Goal: Information Seeking & Learning: Learn about a topic

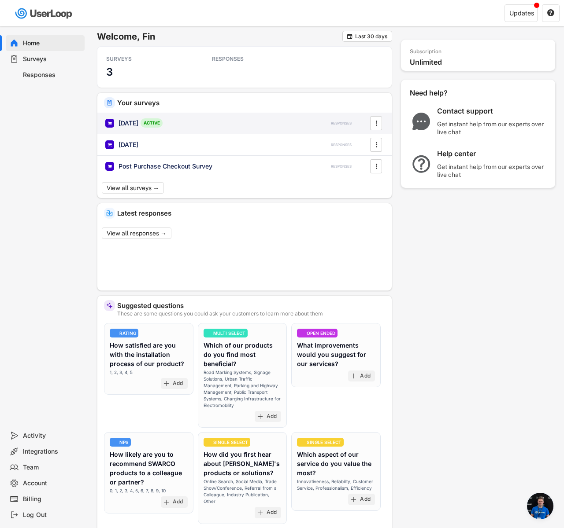
scroll to position [666, 0]
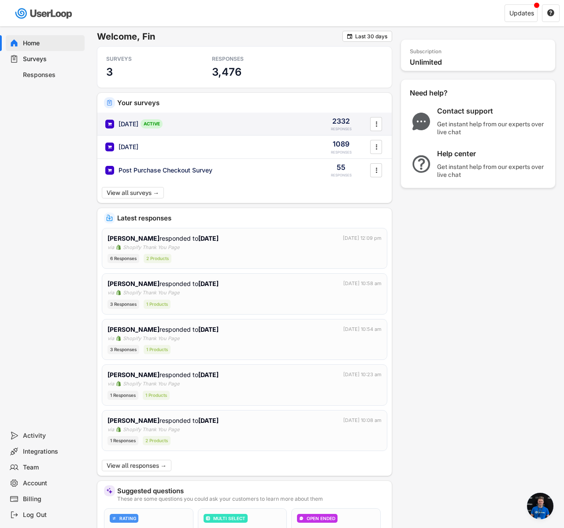
click at [178, 122] on div "[DATE] ACTIVE" at bounding box center [207, 123] width 204 height 9
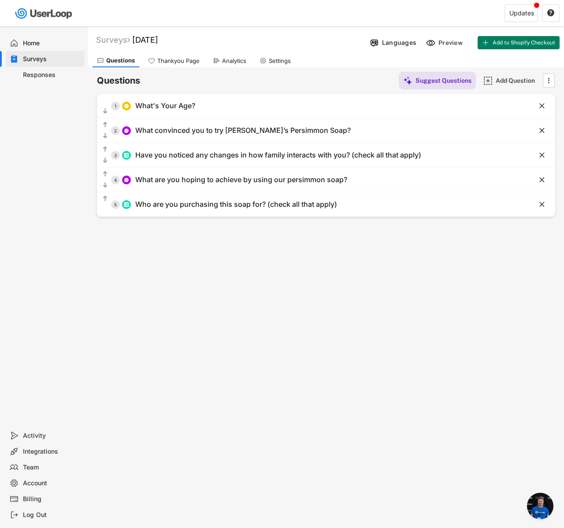
click at [211, 60] on div "Analytics" at bounding box center [229, 60] width 42 height 13
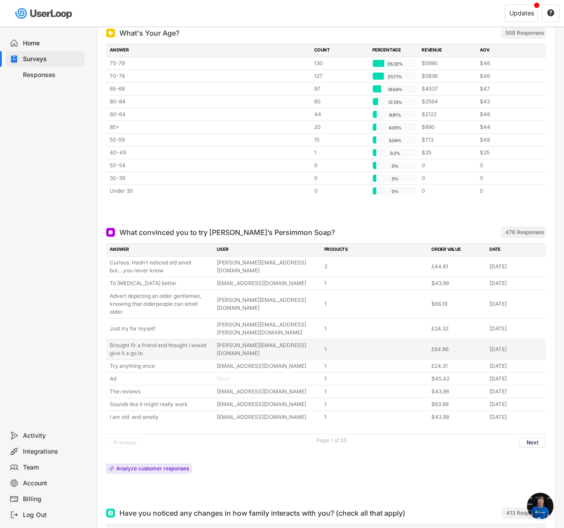
scroll to position [121, 0]
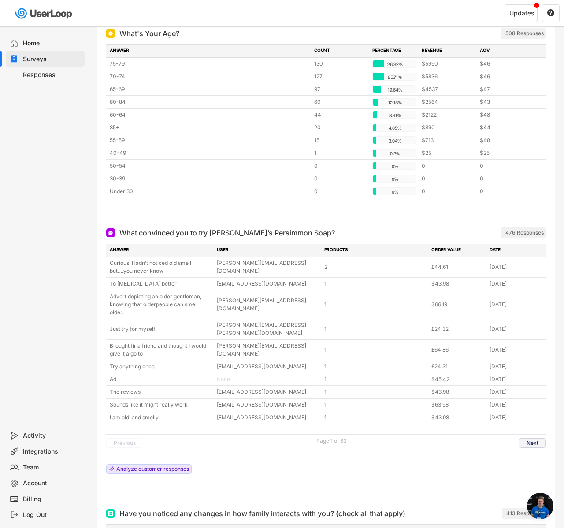
click at [531, 438] on button "Next" at bounding box center [532, 443] width 27 height 10
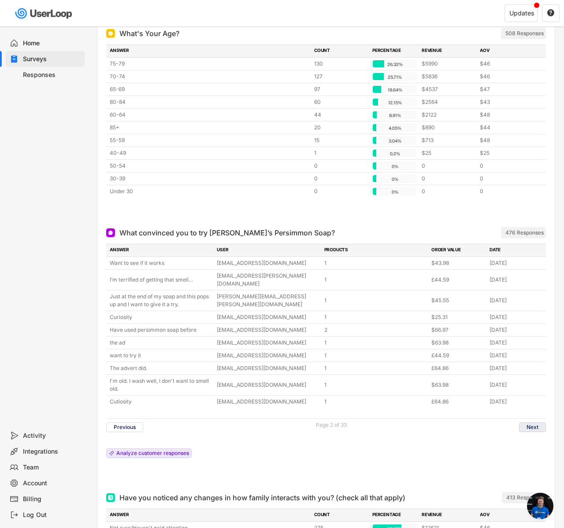
click at [531, 423] on button "Next" at bounding box center [532, 428] width 27 height 10
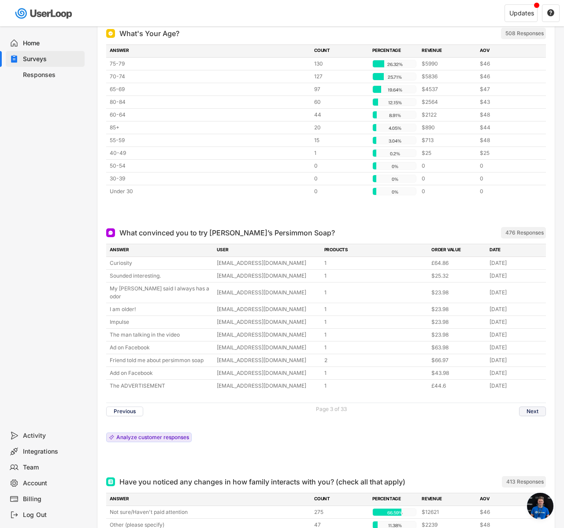
click at [526, 407] on button "Next" at bounding box center [532, 412] width 27 height 10
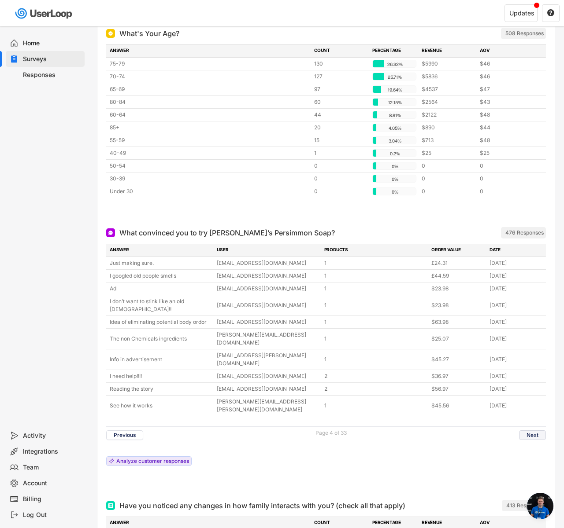
click at [530, 431] on button "Next" at bounding box center [532, 436] width 27 height 10
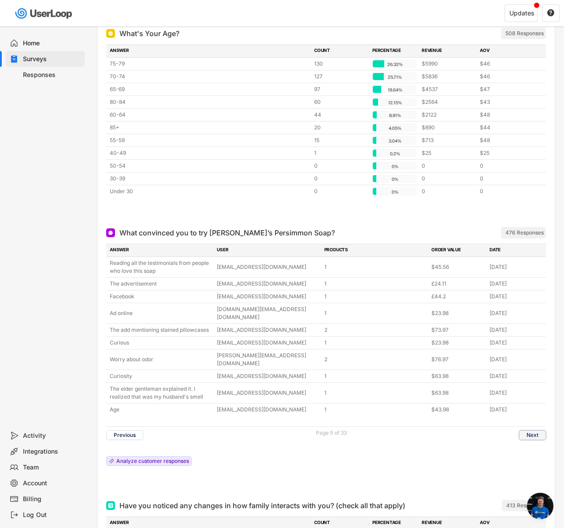
click at [534, 431] on button "Next" at bounding box center [532, 436] width 27 height 10
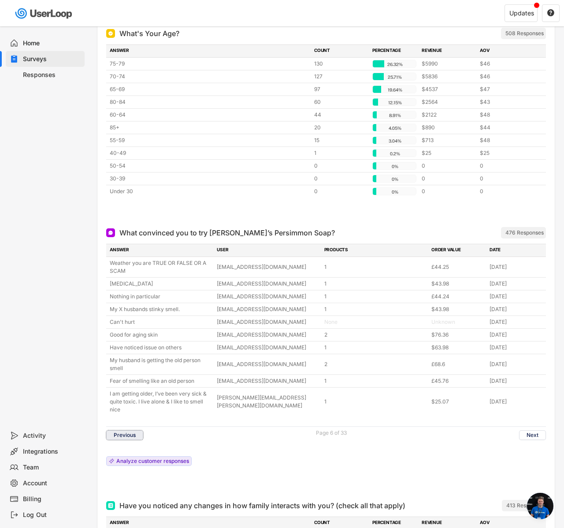
click at [136, 435] on button "Previous" at bounding box center [124, 436] width 37 height 10
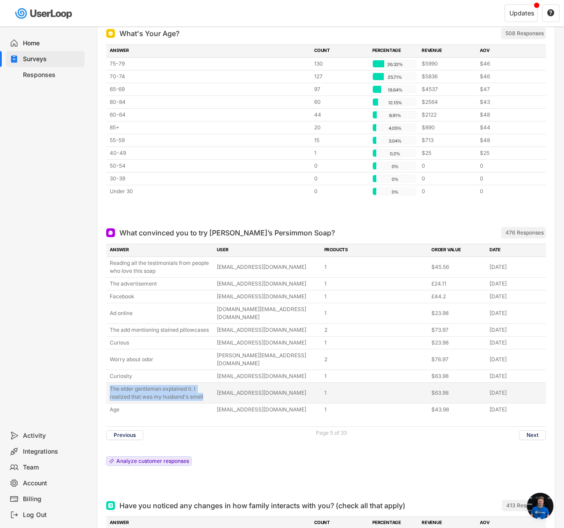
copy div "The elder gentleman explained it. I realized that was my husband's smell"
drag, startPoint x: 110, startPoint y: 372, endPoint x: 208, endPoint y: 387, distance: 99.7
click at [208, 387] on div "The elder gentleman explained it. I realized that was my husband's smell [EMAIL…" at bounding box center [325, 393] width 439 height 20
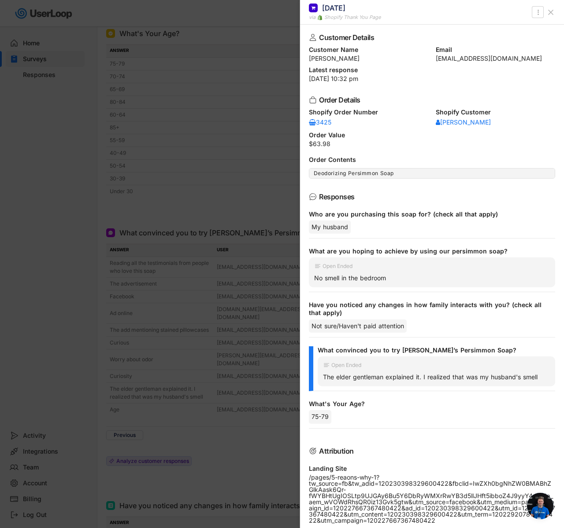
click at [218, 162] on div at bounding box center [282, 264] width 564 height 528
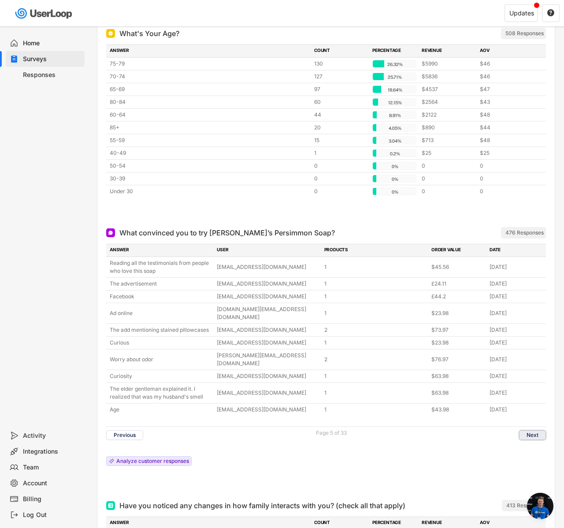
click at [521, 431] on button "Next" at bounding box center [532, 436] width 27 height 10
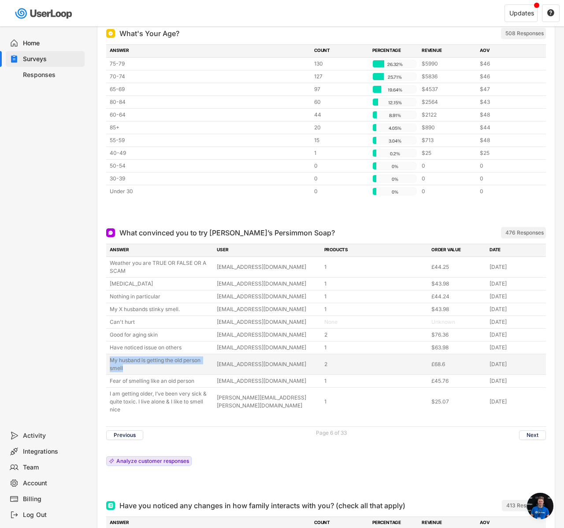
copy div "My husband is getting the old person smell"
drag, startPoint x: 110, startPoint y: 360, endPoint x: 134, endPoint y: 371, distance: 26.0
click at [134, 371] on div "My husband is getting the old person smell" at bounding box center [161, 365] width 102 height 16
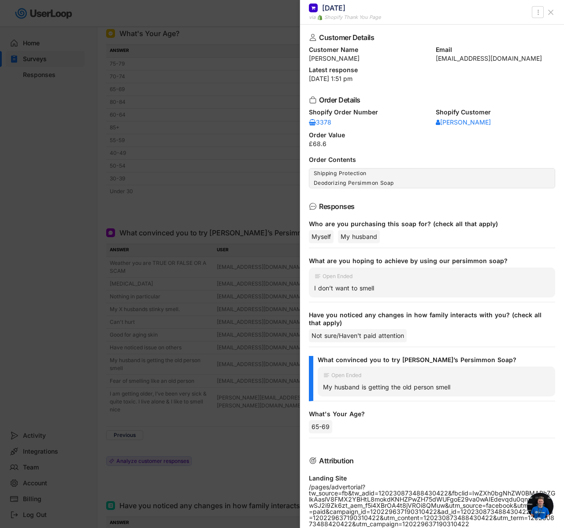
click at [99, 270] on div at bounding box center [282, 264] width 564 height 528
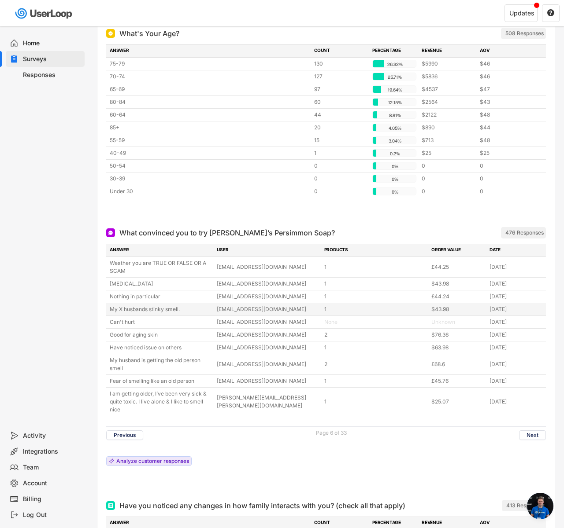
copy div "My X husbands stinky smell."
drag, startPoint x: 113, startPoint y: 309, endPoint x: 182, endPoint y: 312, distance: 69.2
click at [182, 312] on div "My X husbands stinky smell." at bounding box center [161, 310] width 102 height 8
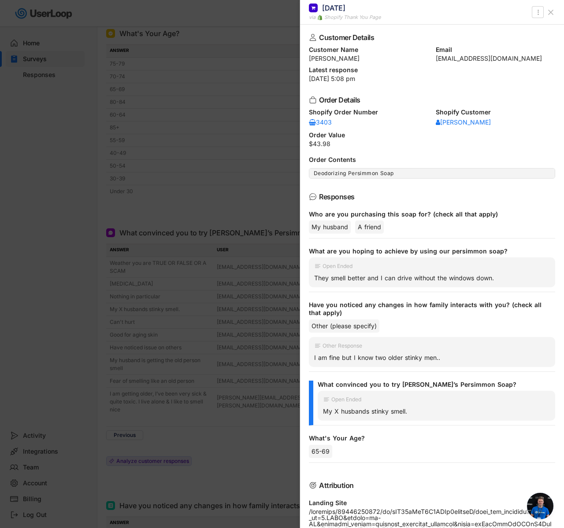
click at [187, 212] on div at bounding box center [282, 264] width 564 height 528
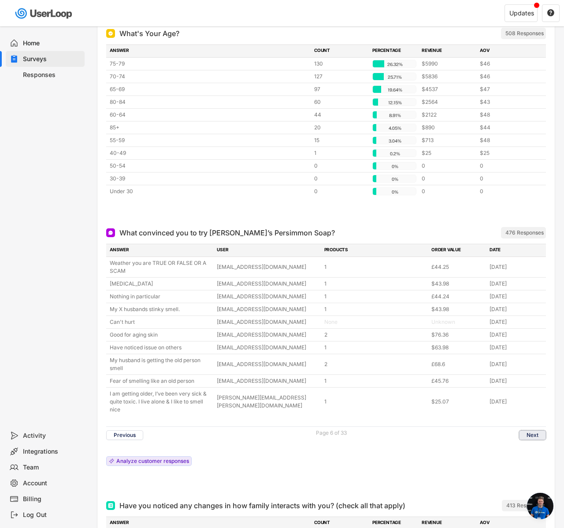
click at [522, 438] on button "Next" at bounding box center [532, 436] width 27 height 10
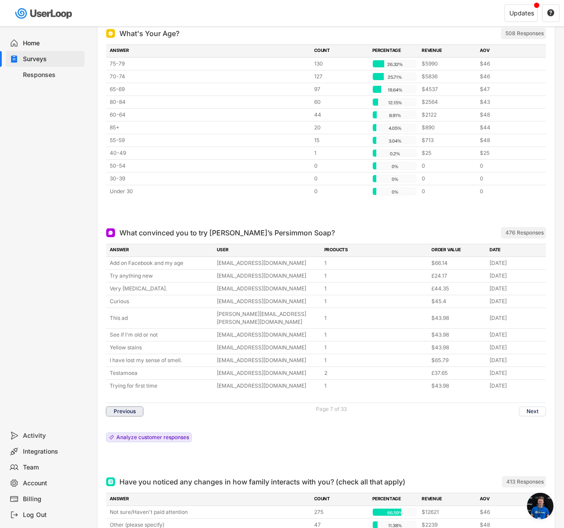
click at [107, 407] on button "Previous" at bounding box center [124, 412] width 37 height 10
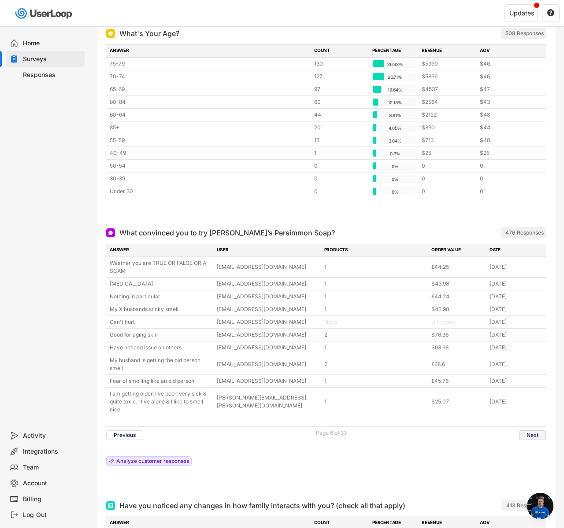
click at [539, 433] on button "Next" at bounding box center [532, 436] width 27 height 10
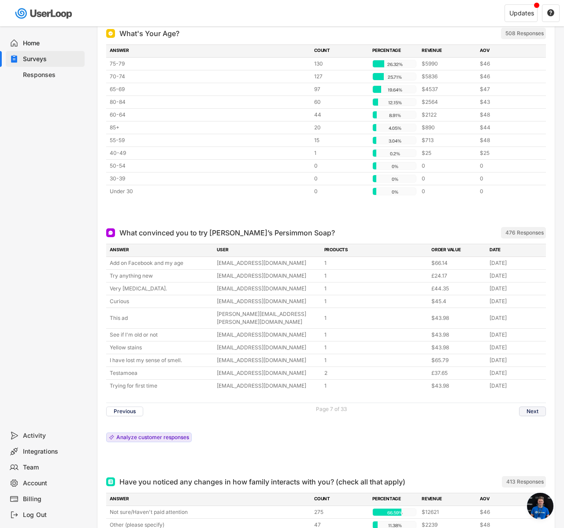
click at [528, 407] on button "Next" at bounding box center [532, 412] width 27 height 10
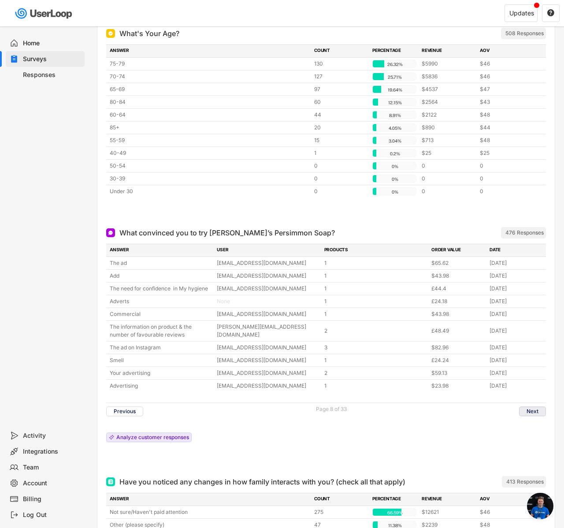
click at [535, 408] on button "Next" at bounding box center [532, 412] width 27 height 10
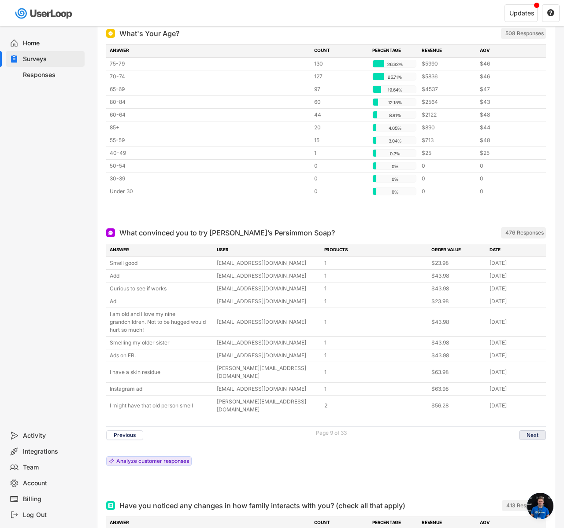
click at [537, 431] on button "Next" at bounding box center [532, 436] width 27 height 10
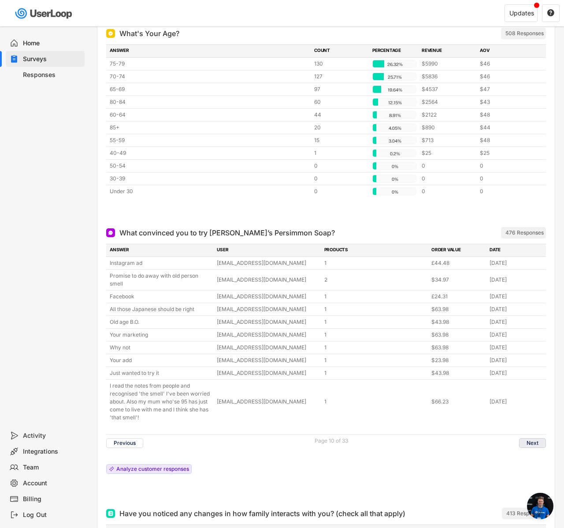
click at [521, 442] on button "Next" at bounding box center [532, 443] width 27 height 10
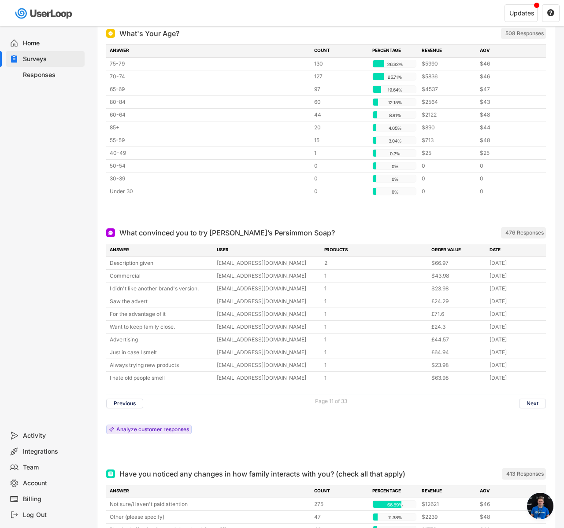
click at [521, 442] on div "What convinced you to try [PERSON_NAME]’s Persimmon Soap? ARCHIVED 476 Response…" at bounding box center [325, 342] width 439 height 237
click at [527, 401] on button "Next" at bounding box center [532, 404] width 27 height 10
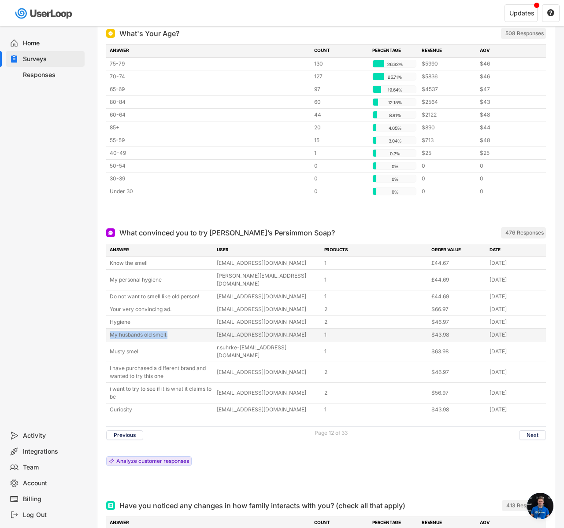
copy div "My husbands old smell."
drag, startPoint x: 108, startPoint y: 327, endPoint x: 175, endPoint y: 332, distance: 67.1
click at [175, 332] on div "My husbands old smell. [EMAIL_ADDRESS][DOMAIN_NAME] 1 $43.98 [DATE]" at bounding box center [325, 335] width 439 height 12
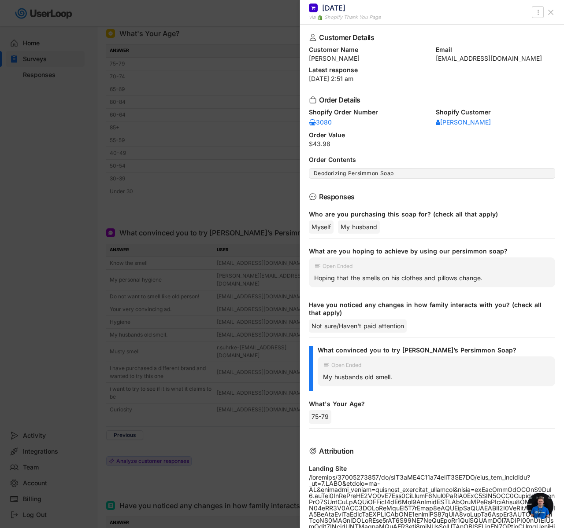
click at [94, 214] on div at bounding box center [282, 264] width 564 height 528
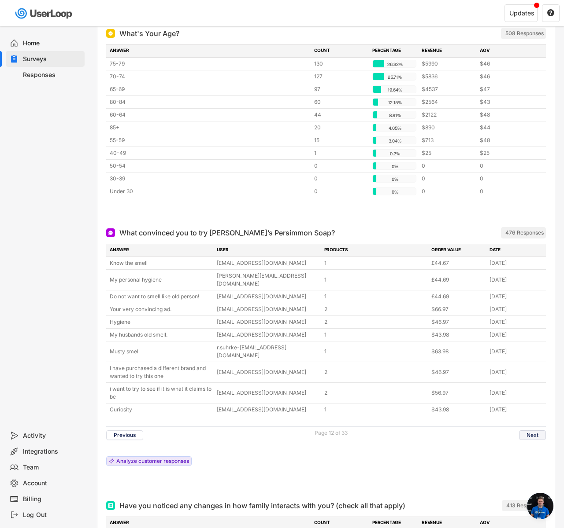
click at [532, 431] on button "Next" at bounding box center [532, 436] width 27 height 10
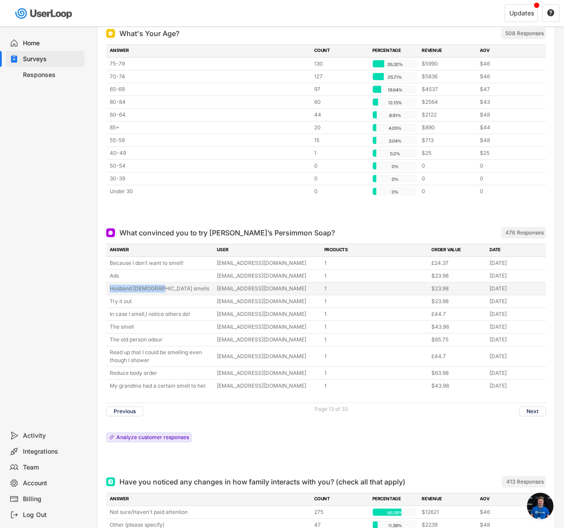
copy div "Husband [DEMOGRAPHIC_DATA] smells"
drag, startPoint x: 110, startPoint y: 287, endPoint x: 158, endPoint y: 288, distance: 47.1
click at [158, 288] on div "Husband [DEMOGRAPHIC_DATA] smells" at bounding box center [161, 289] width 102 height 8
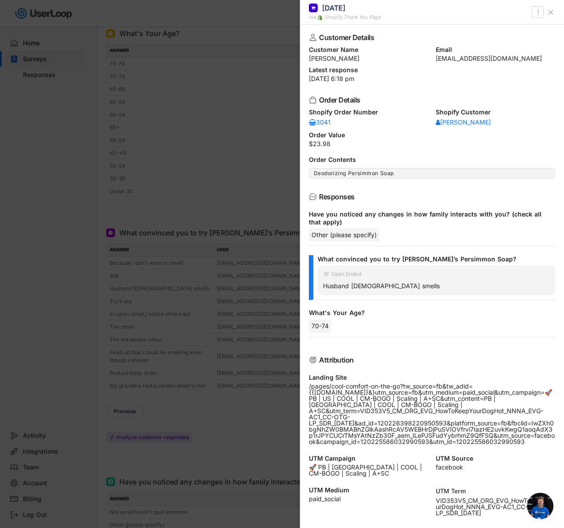
click at [170, 278] on div at bounding box center [282, 264] width 564 height 528
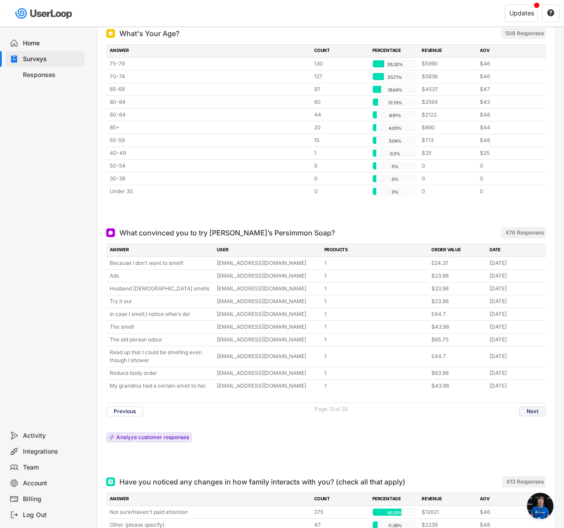
click at [528, 414] on button "Next" at bounding box center [532, 412] width 27 height 10
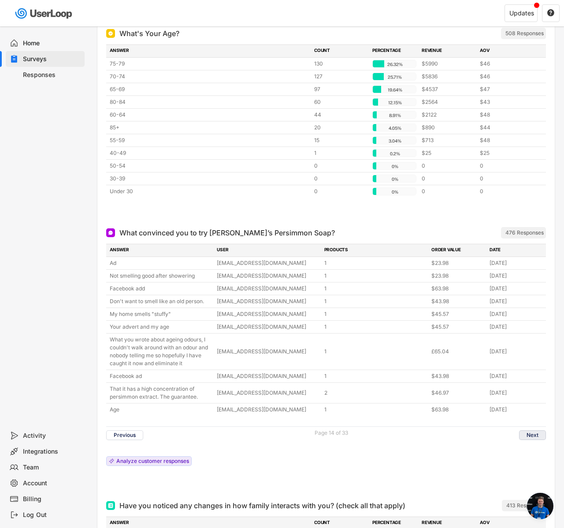
click at [524, 432] on button "Next" at bounding box center [532, 436] width 27 height 10
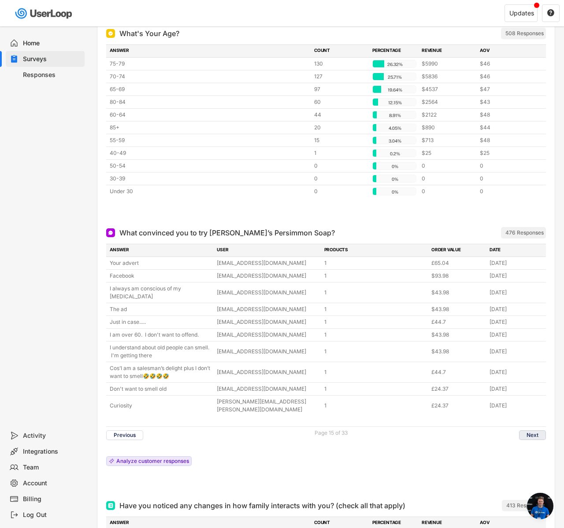
click at [530, 431] on button "Next" at bounding box center [532, 436] width 27 height 10
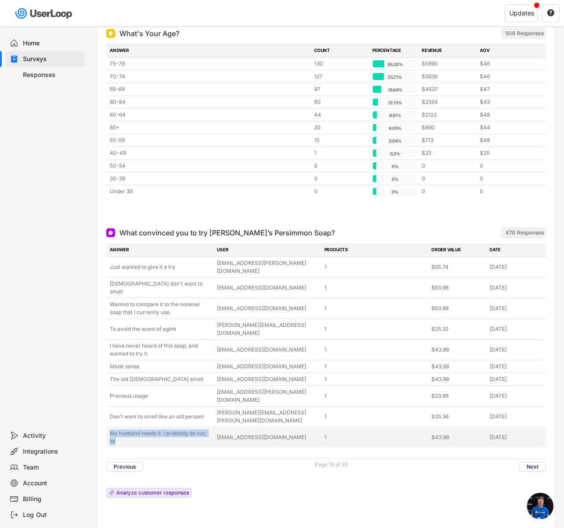
copy div "My husband needs it. I probably do too, lol"
drag, startPoint x: 110, startPoint y: 394, endPoint x: 121, endPoint y: 403, distance: 14.2
click at [121, 430] on div "My husband needs it. I probably do too, lol" at bounding box center [161, 438] width 102 height 16
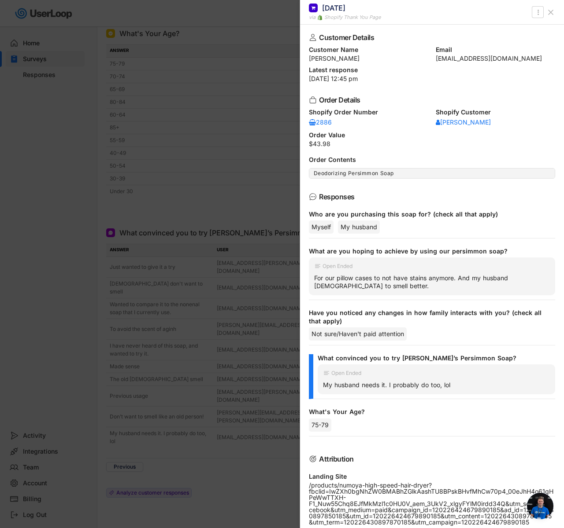
click at [193, 345] on div at bounding box center [282, 264] width 564 height 528
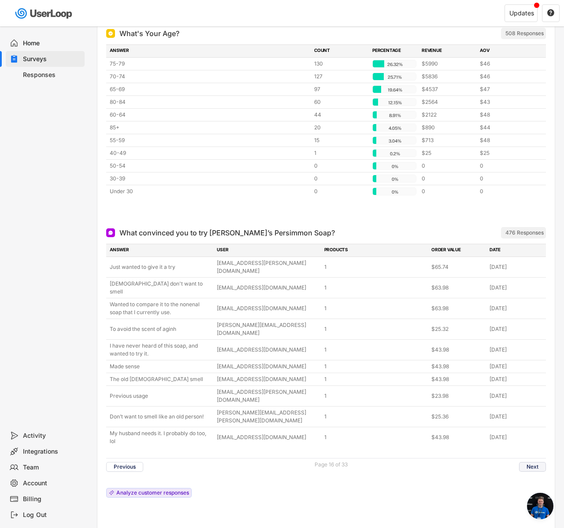
click at [519, 462] on button "Next" at bounding box center [532, 467] width 27 height 10
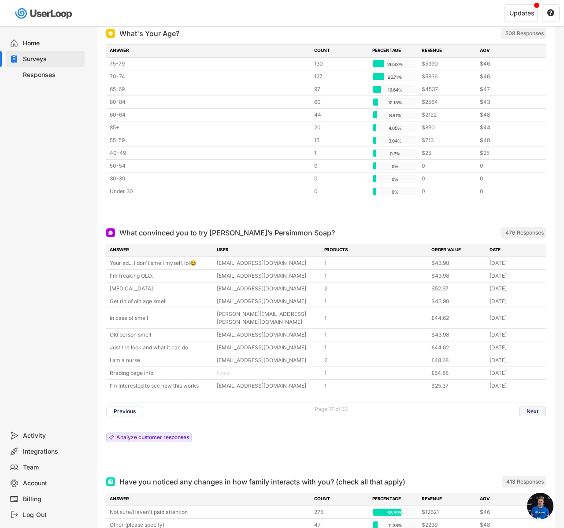
click at [537, 407] on button "Next" at bounding box center [532, 412] width 27 height 10
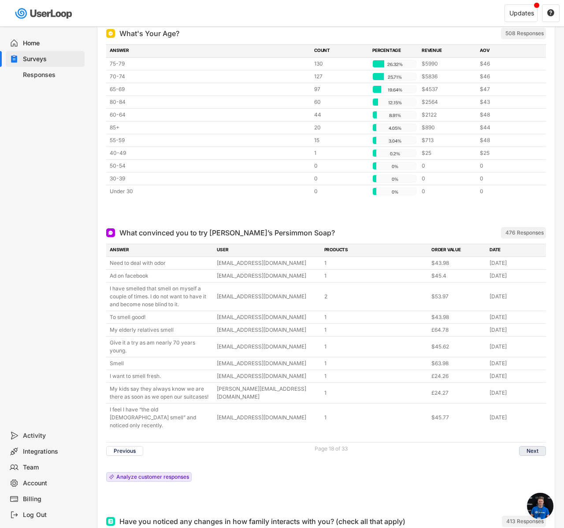
click at [528, 446] on button "Next" at bounding box center [532, 451] width 27 height 10
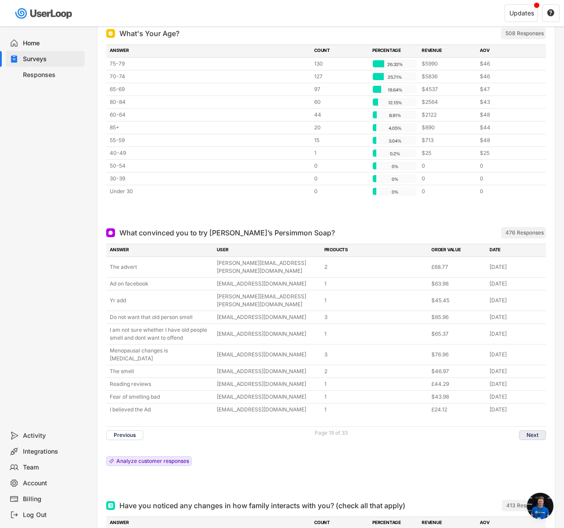
click at [533, 431] on button "Next" at bounding box center [532, 436] width 27 height 10
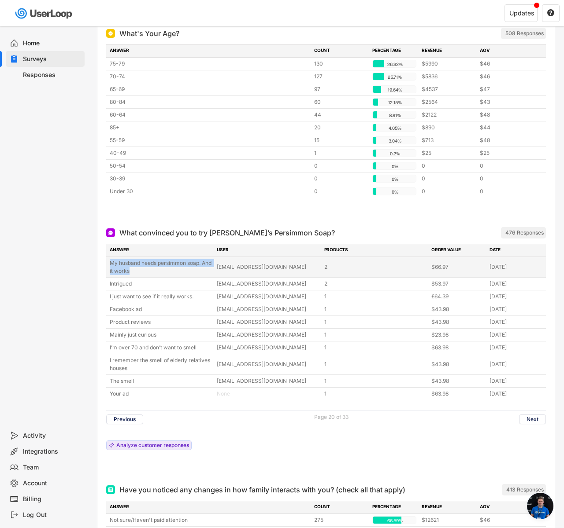
copy div "My husband needs persimmon soap. And it works"
drag, startPoint x: 110, startPoint y: 265, endPoint x: 141, endPoint y: 273, distance: 31.9
click at [141, 273] on div "My husband needs persimmon soap. And it works" at bounding box center [161, 267] width 102 height 16
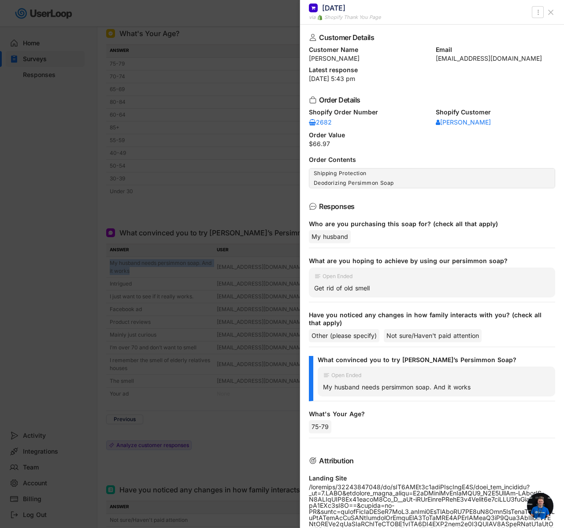
click at [232, 250] on div at bounding box center [282, 264] width 564 height 528
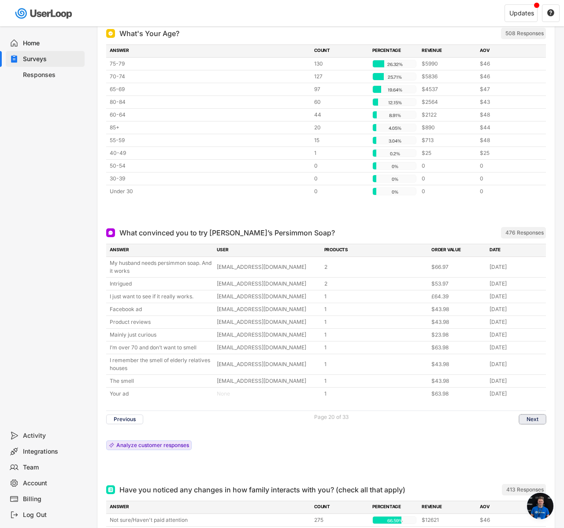
click at [536, 417] on button "Next" at bounding box center [532, 420] width 27 height 10
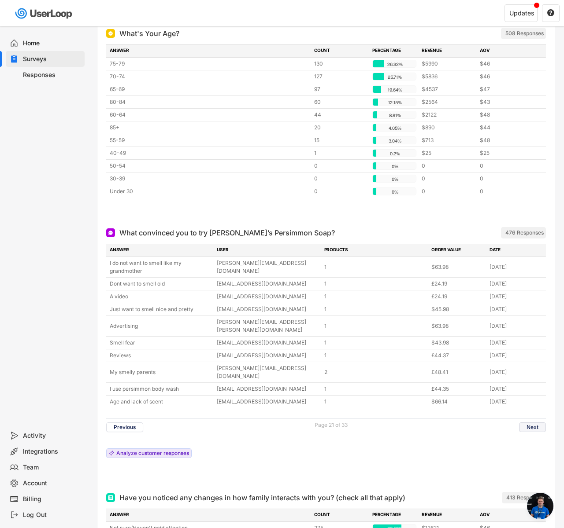
click at [534, 423] on button "Next" at bounding box center [532, 428] width 27 height 10
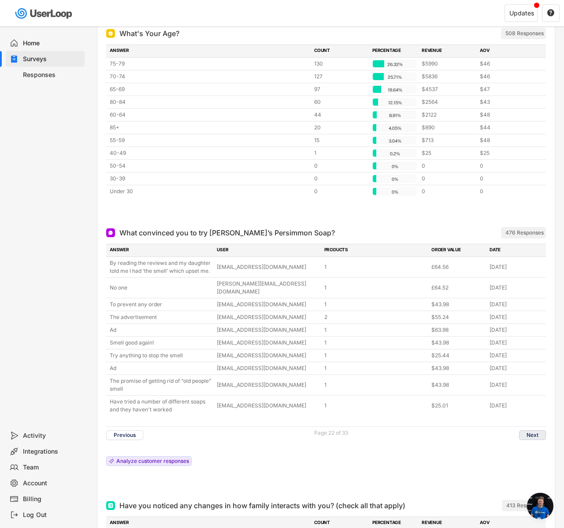
click at [522, 431] on button "Next" at bounding box center [532, 436] width 27 height 10
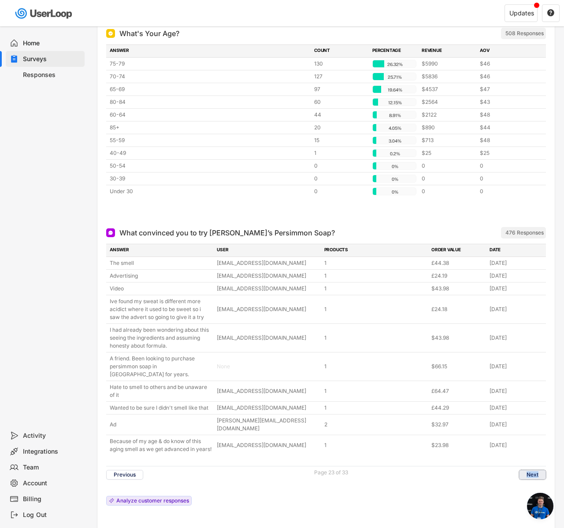
click at [537, 470] on button "Next" at bounding box center [532, 475] width 27 height 10
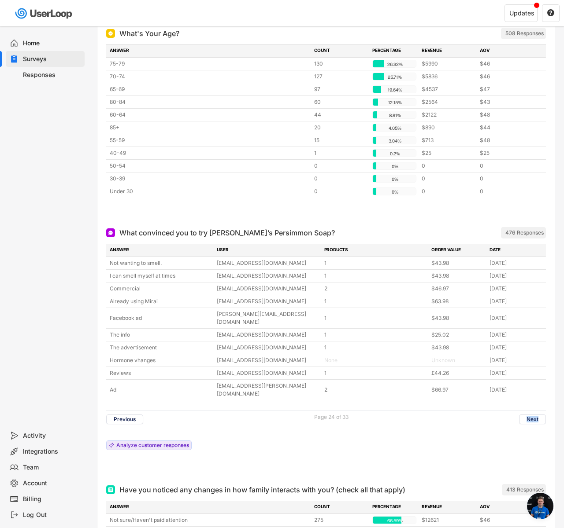
click at [549, 427] on div "What convinced you to try [PERSON_NAME]’s Persimmon Soap? ARCHIVED 476 Response…" at bounding box center [325, 348] width 457 height 257
click at [529, 415] on button "Next" at bounding box center [532, 420] width 27 height 10
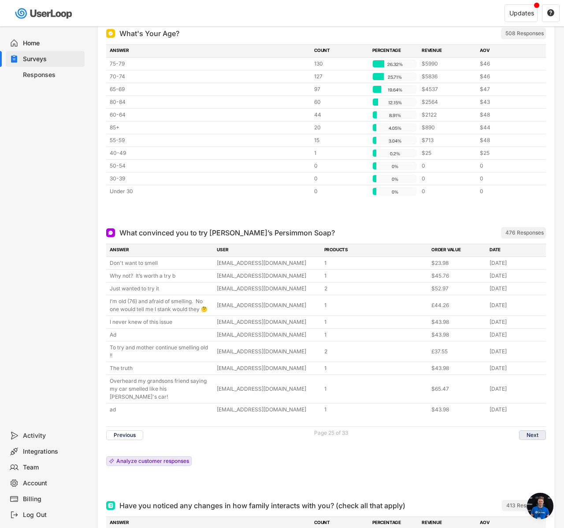
click at [523, 431] on button "Next" at bounding box center [532, 436] width 27 height 10
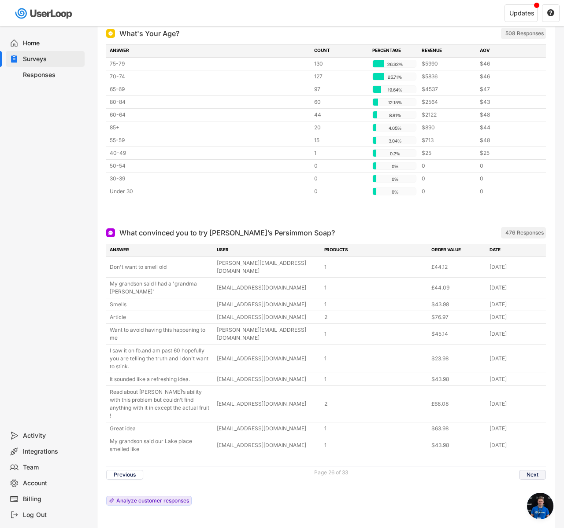
click at [525, 470] on button "Next" at bounding box center [532, 475] width 27 height 10
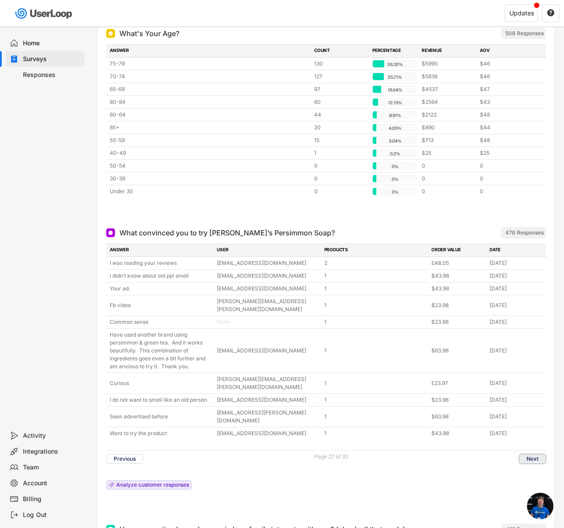
click at [530, 454] on button "Next" at bounding box center [532, 459] width 27 height 10
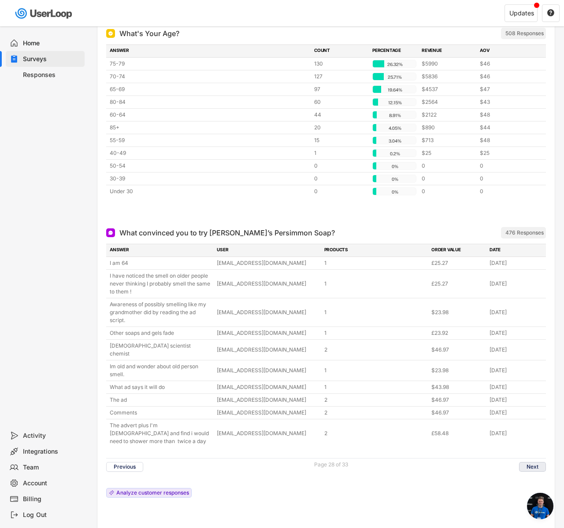
click at [527, 462] on button "Next" at bounding box center [532, 467] width 27 height 10
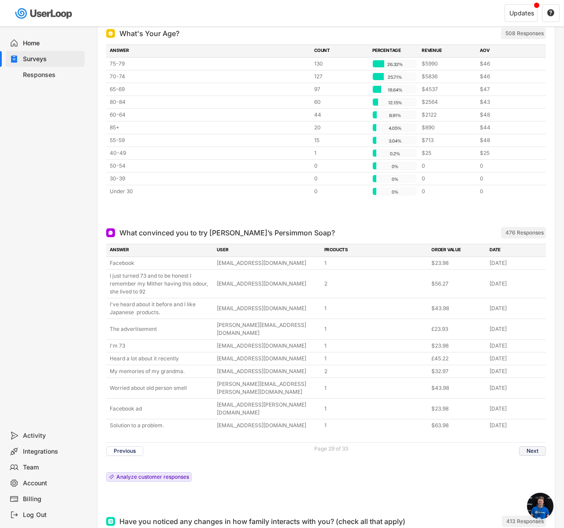
click at [523, 446] on button "Next" at bounding box center [532, 451] width 27 height 10
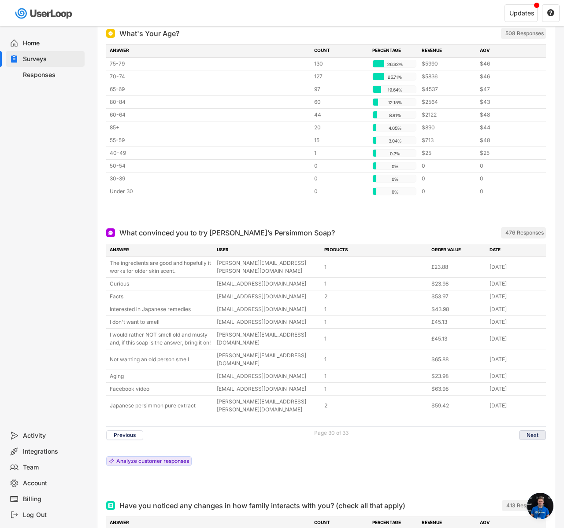
click at [530, 431] on button "Next" at bounding box center [532, 436] width 27 height 10
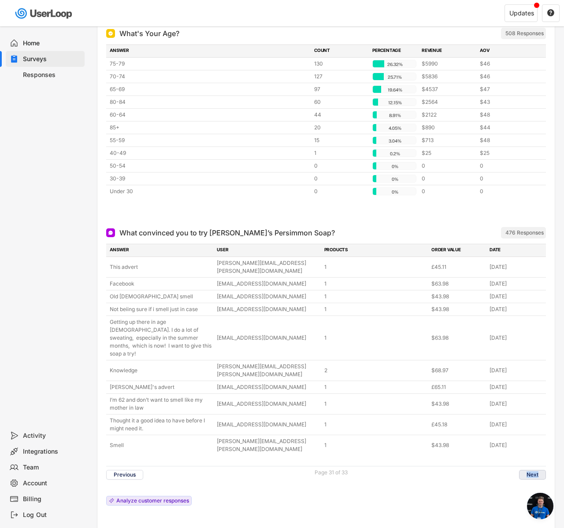
click at [518, 463] on div "ANSWER USER PRODUCTS ORDER VALUE DATE This advert [PERSON_NAME][EMAIL_ADDRESS][…" at bounding box center [325, 377] width 439 height 266
click at [534, 470] on button "Next" at bounding box center [532, 475] width 27 height 10
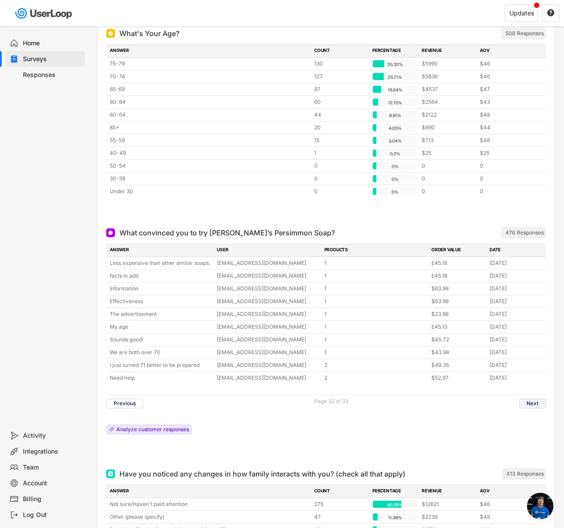
click at [532, 407] on button "Next" at bounding box center [532, 404] width 27 height 10
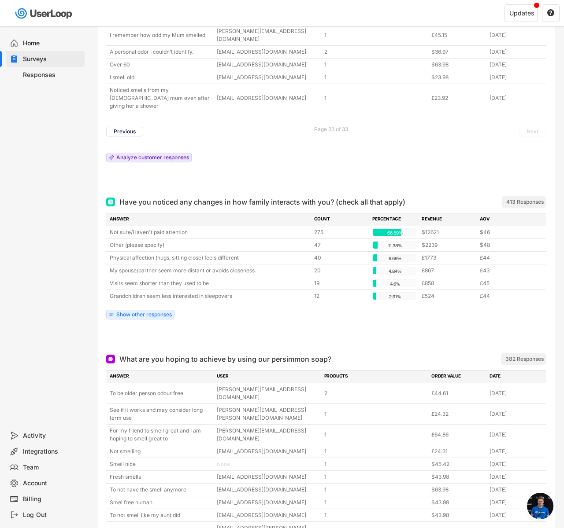
scroll to position [313, 0]
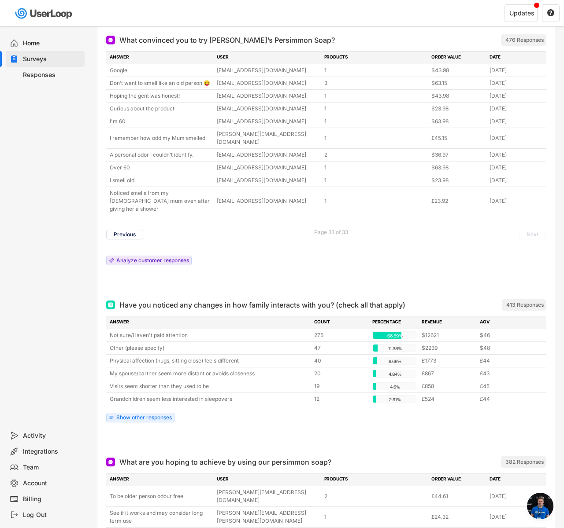
click at [151, 407] on div "ANSWER COUNT PERCENTAGE REVENUE AOV Not sure/Haven't paid attention 275 66.59% …" at bounding box center [325, 371] width 439 height 111
click at [151, 415] on div "Show other responses" at bounding box center [143, 417] width 55 height 5
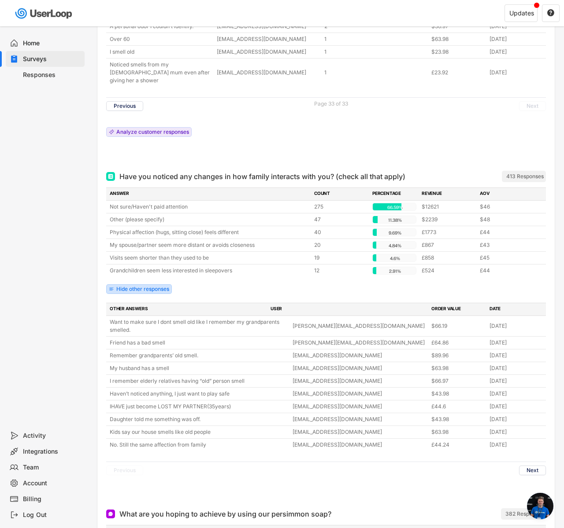
scroll to position [478, 0]
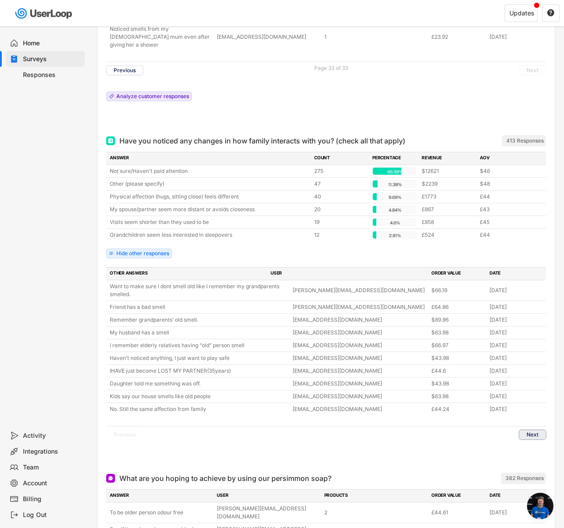
click at [538, 430] on button "Next" at bounding box center [532, 435] width 27 height 10
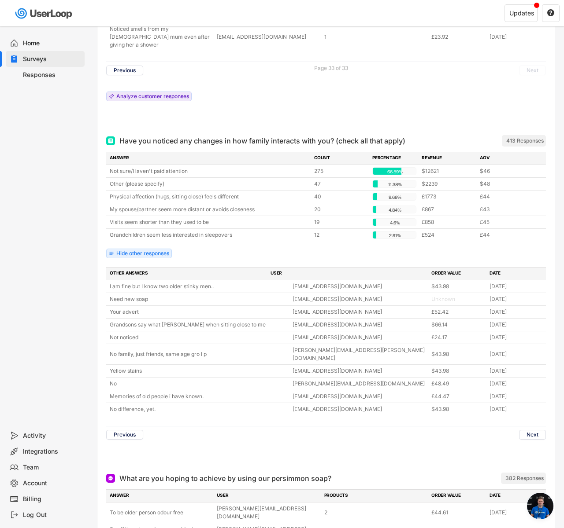
click at [534, 430] on button "Next" at bounding box center [532, 435] width 27 height 10
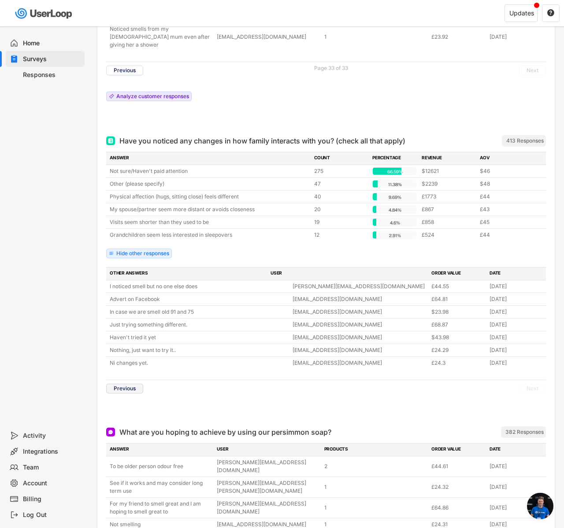
click at [139, 384] on button "Previous" at bounding box center [124, 389] width 37 height 10
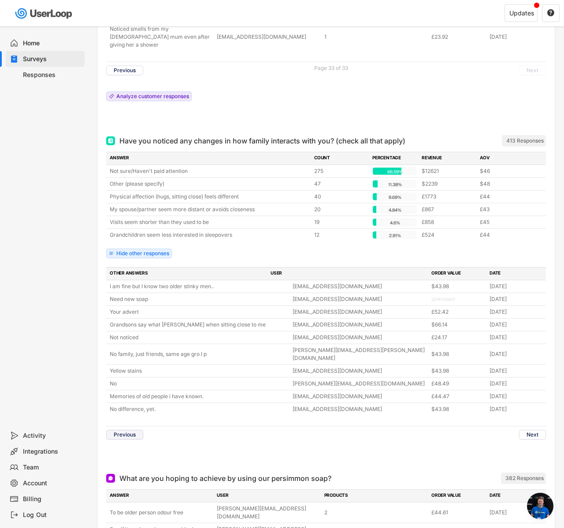
click at [125, 430] on button "Previous" at bounding box center [124, 435] width 37 height 10
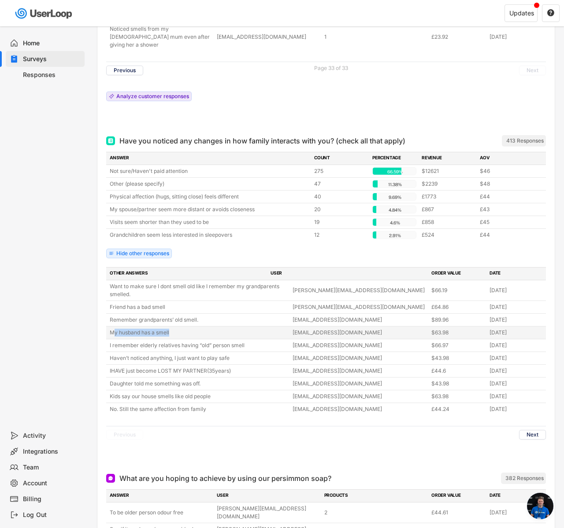
drag, startPoint x: 112, startPoint y: 316, endPoint x: 173, endPoint y: 320, distance: 60.4
click at [173, 329] on div "My husband has a smell" at bounding box center [198, 333] width 177 height 8
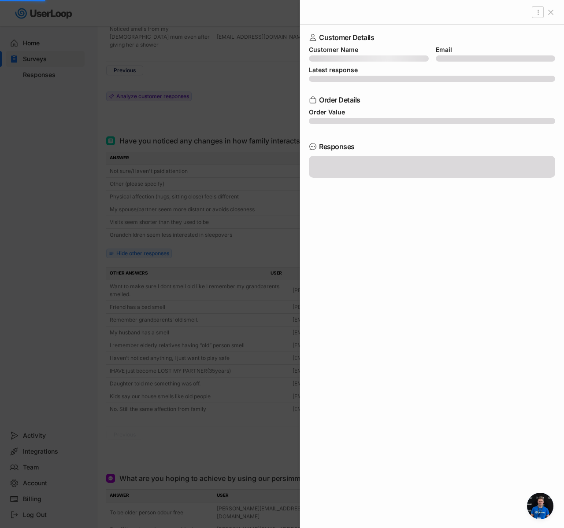
click at [183, 317] on div at bounding box center [282, 264] width 564 height 528
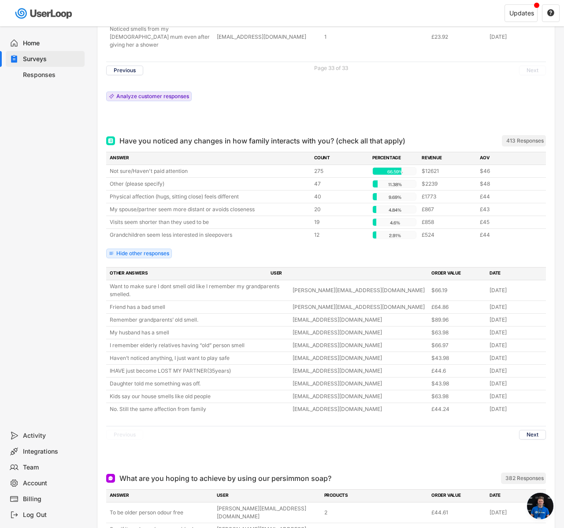
drag, startPoint x: 180, startPoint y: 318, endPoint x: 116, endPoint y: 323, distance: 64.5
copy div "My husband has a smell"
drag, startPoint x: 101, startPoint y: 317, endPoint x: 191, endPoint y: 316, distance: 89.4
click at [191, 316] on div "Have you noticed any changes in how family interacts with you? (check all that …" at bounding box center [325, 297] width 457 height 338
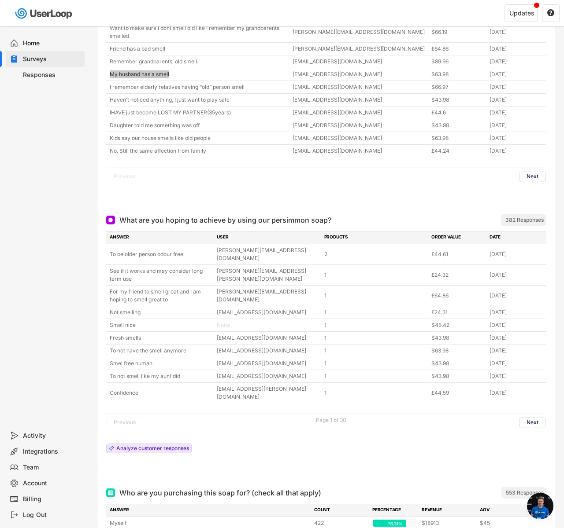
scroll to position [737, 0]
click at [524, 417] on button "Next" at bounding box center [532, 422] width 27 height 10
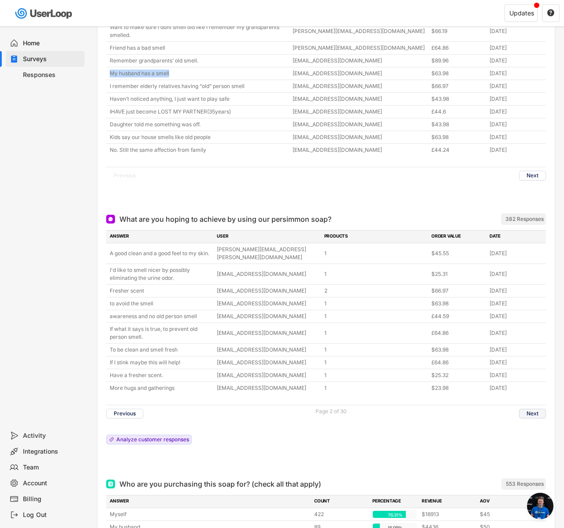
click at [524, 409] on button "Next" at bounding box center [532, 414] width 27 height 10
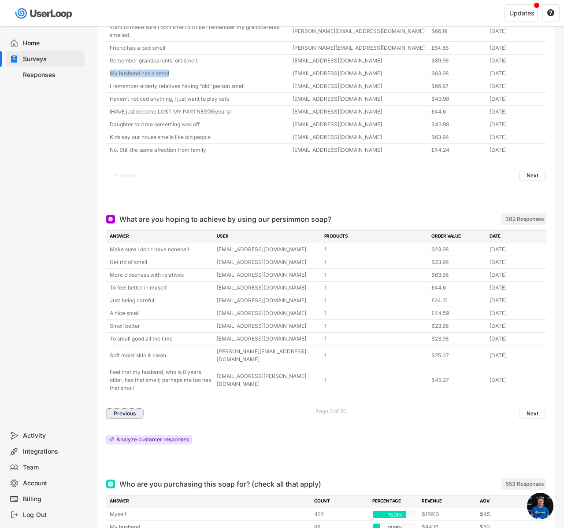
click at [132, 409] on button "Previous" at bounding box center [124, 414] width 37 height 10
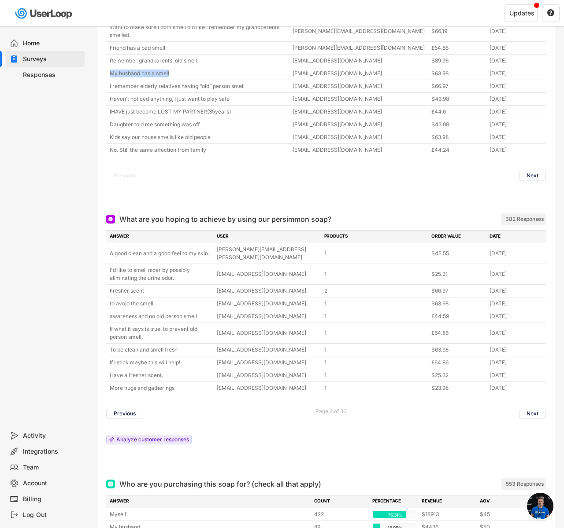
click at [525, 409] on button "Next" at bounding box center [532, 414] width 27 height 10
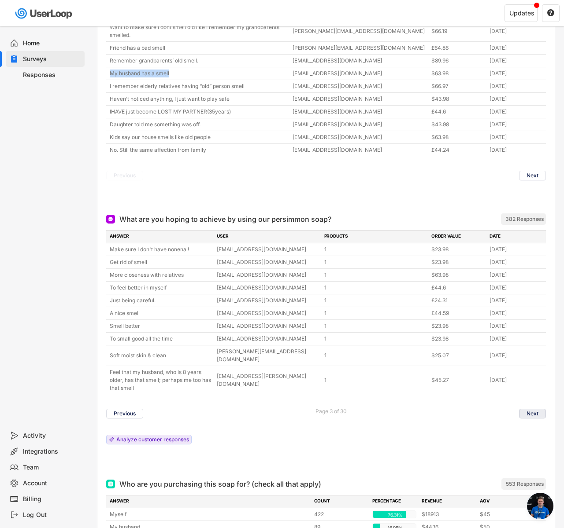
click at [525, 409] on button "Next" at bounding box center [532, 414] width 27 height 10
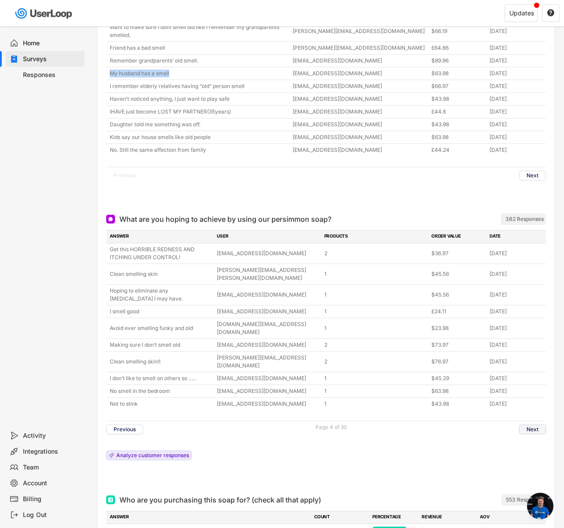
click at [526, 425] on button "Next" at bounding box center [532, 430] width 27 height 10
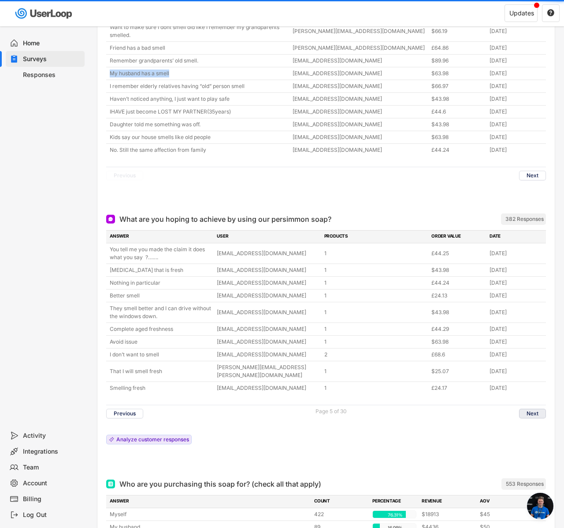
click at [526, 409] on button "Next" at bounding box center [532, 414] width 27 height 10
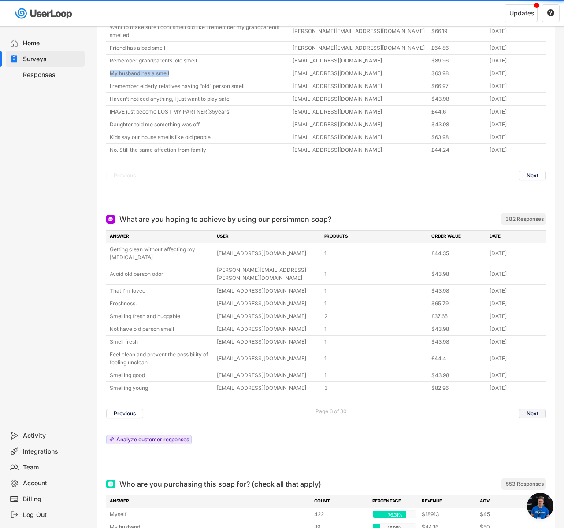
click at [526, 409] on button "Next" at bounding box center [532, 414] width 27 height 10
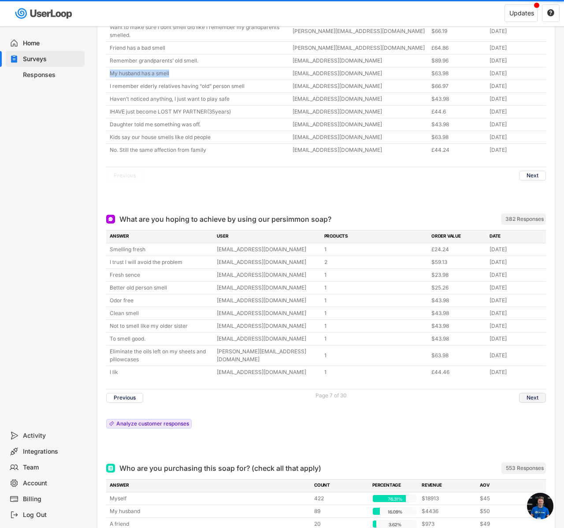
click at [526, 393] on button "Next" at bounding box center [532, 398] width 27 height 10
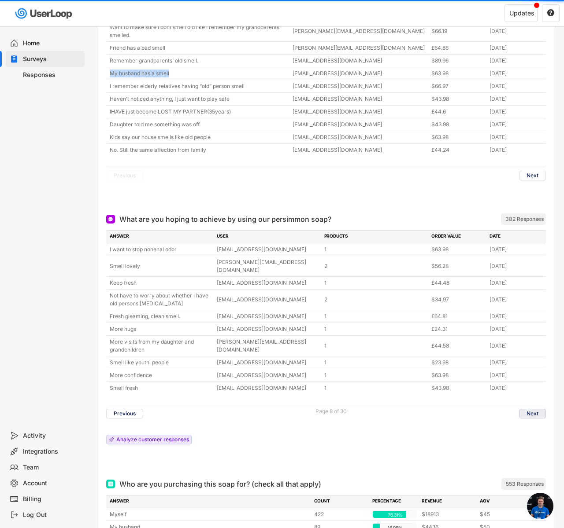
click at [526, 409] on button "Next" at bounding box center [532, 414] width 27 height 10
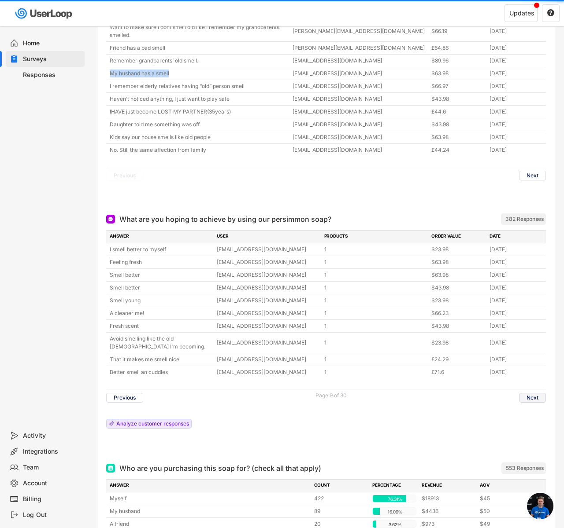
click at [526, 393] on button "Next" at bounding box center [532, 398] width 27 height 10
click at [526, 386] on div "ANSWER USER PRODUCTS ORDER VALUE DATE I smell better to myself [EMAIL_ADDRESS][…" at bounding box center [325, 331] width 439 height 203
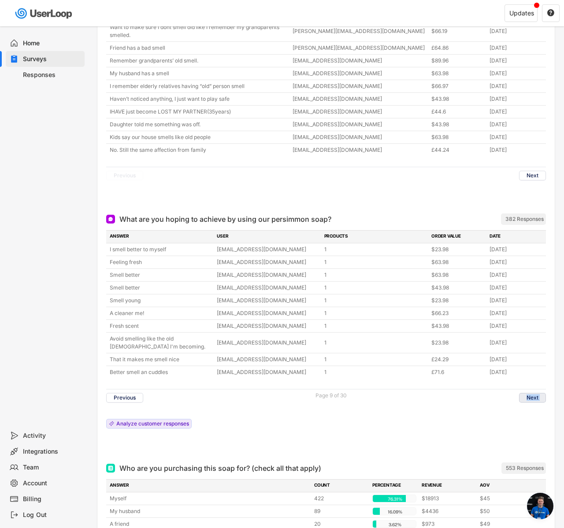
click at [526, 386] on div "ANSWER USER PRODUCTS ORDER VALUE DATE I smell better to myself [EMAIL_ADDRESS][…" at bounding box center [325, 331] width 439 height 203
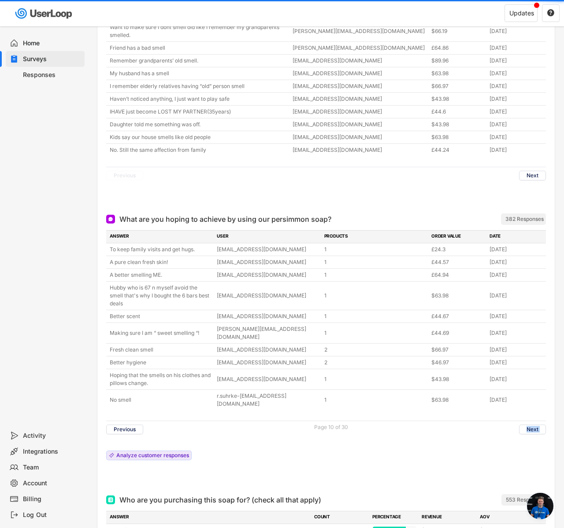
click at [526, 386] on div "ANSWER USER PRODUCTS ORDER VALUE DATE To keep family visits and get hugs. [EMAI…" at bounding box center [325, 347] width 439 height 235
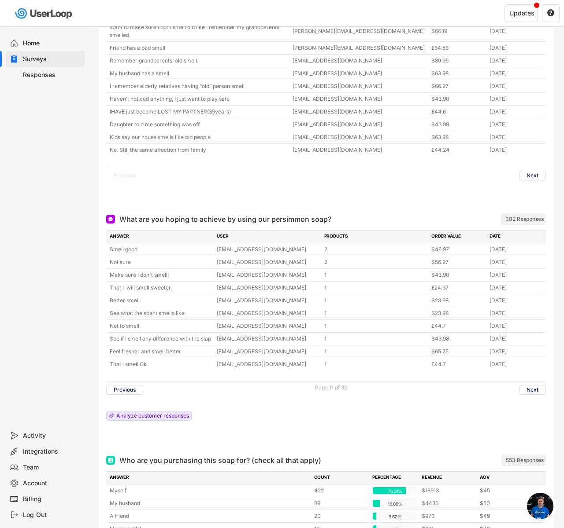
click at [525, 400] on div "ANSWER USER PRODUCTS ORDER VALUE DATE Smell good [EMAIL_ADDRESS][DOMAIN_NAME] 2…" at bounding box center [325, 327] width 439 height 195
click at [524, 390] on div "Previous Page 11 of 30 Next" at bounding box center [325, 389] width 439 height 17
click at [524, 388] on div "Previous Page 11 of 30 Next" at bounding box center [325, 389] width 439 height 17
click at [524, 387] on button "Next" at bounding box center [532, 390] width 27 height 10
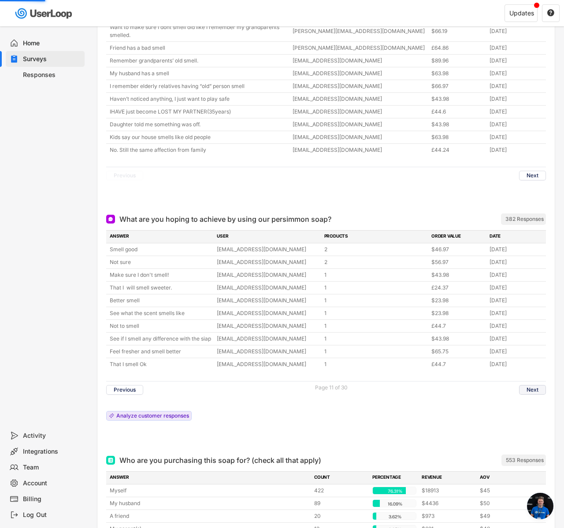
click at [524, 387] on button "Next" at bounding box center [532, 390] width 27 height 10
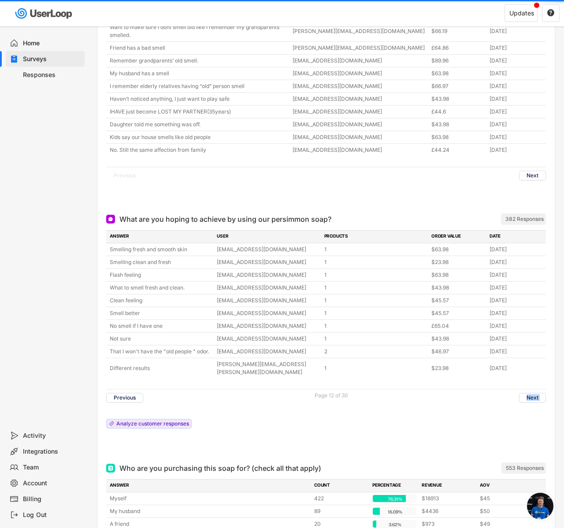
click at [524, 387] on div "ANSWER USER PRODUCTS ORDER VALUE DATE Smelling fresh and smooth skin [EMAIL_ADD…" at bounding box center [325, 331] width 439 height 203
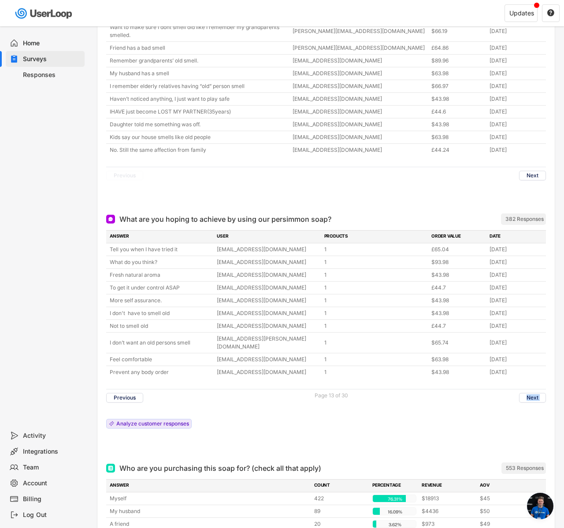
click at [524, 383] on div "ANSWER USER PRODUCTS ORDER VALUE DATE Tell you when I have tried it [EMAIL_ADDR…" at bounding box center [325, 331] width 439 height 203
click at [524, 393] on button "Next" at bounding box center [532, 398] width 27 height 10
click at [524, 379] on div "ANSWER USER PRODUCTS ORDER VALUE DATE Tell you when I have tried it [EMAIL_ADDR…" at bounding box center [325, 331] width 439 height 203
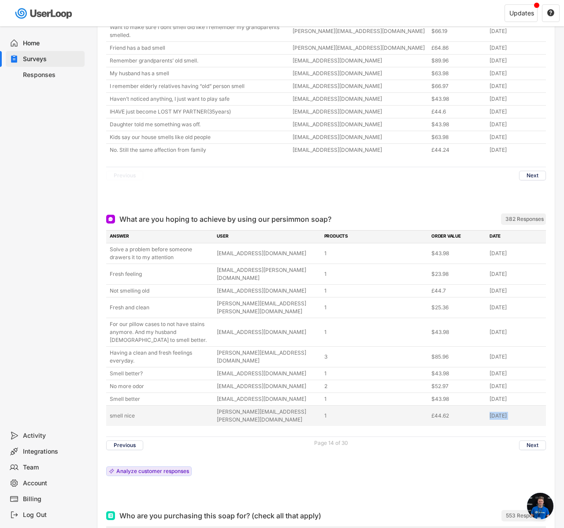
click at [524, 412] on div "[DATE]" at bounding box center [515, 416] width 53 height 8
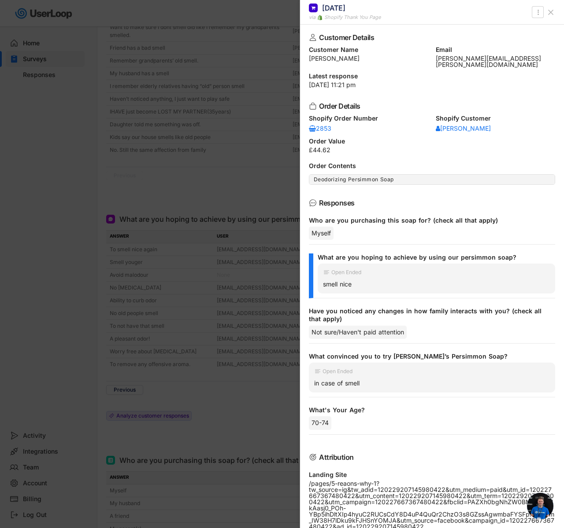
click at [231, 391] on div at bounding box center [282, 264] width 564 height 528
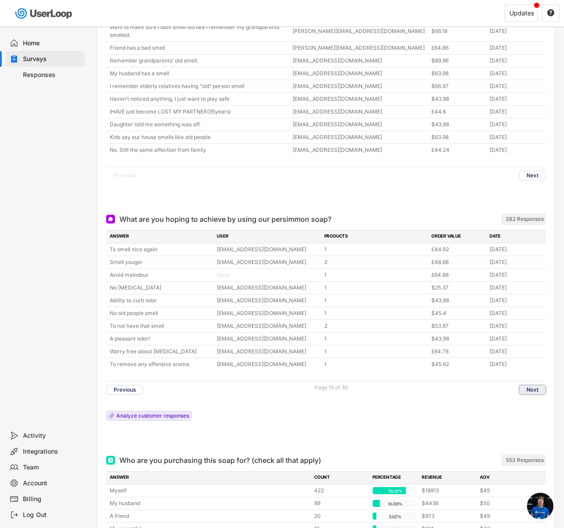
click at [538, 385] on button "Next" at bounding box center [532, 390] width 27 height 10
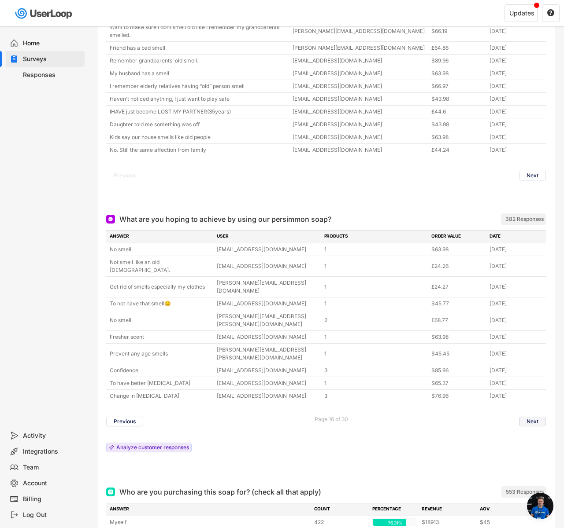
click at [532, 417] on button "Next" at bounding box center [532, 422] width 27 height 10
click at [532, 378] on div "ANSWER USER PRODUCTS ORDER VALUE DATE No smell [EMAIL_ADDRESS][DOMAIN_NAME] 1 $…" at bounding box center [325, 343] width 439 height 227
click at [532, 390] on div "Change in [MEDICAL_DATA] [EMAIL_ADDRESS][DOMAIN_NAME] 3 $76.96 [DATE]" at bounding box center [325, 396] width 439 height 12
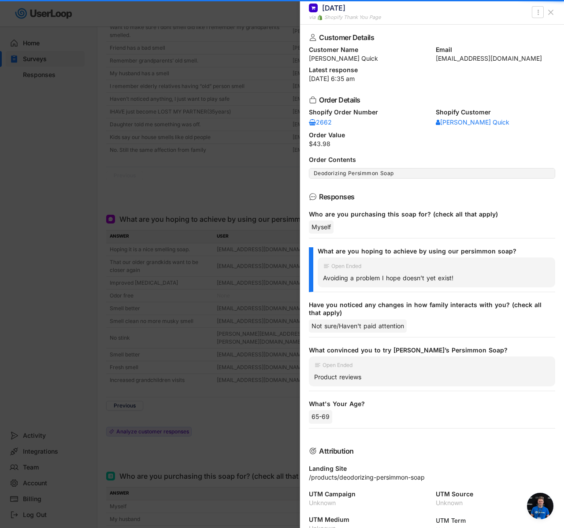
click at [174, 438] on div at bounding box center [282, 264] width 564 height 528
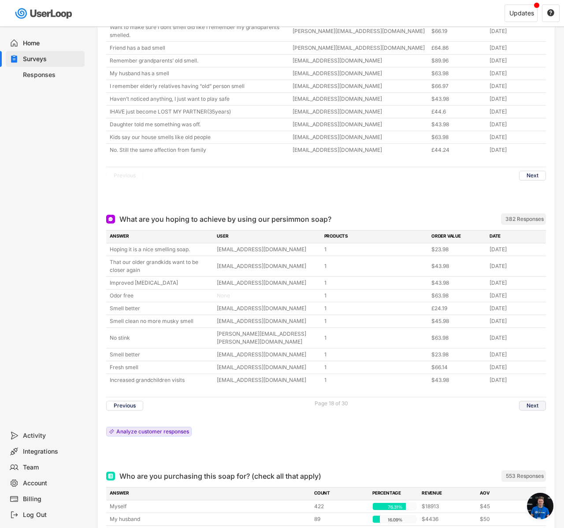
click at [524, 401] on button "Next" at bounding box center [532, 406] width 27 height 10
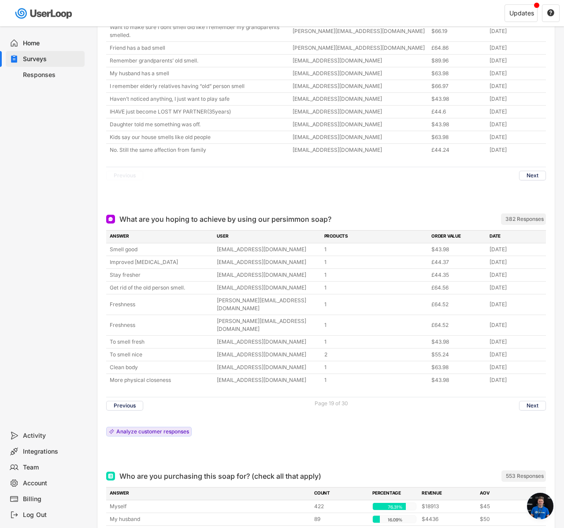
click at [524, 387] on div "ANSWER USER PRODUCTS ORDER VALUE DATE Smell good [EMAIL_ADDRESS][DOMAIN_NAME] 1…" at bounding box center [325, 335] width 439 height 211
click at [525, 401] on button "Next" at bounding box center [532, 406] width 27 height 10
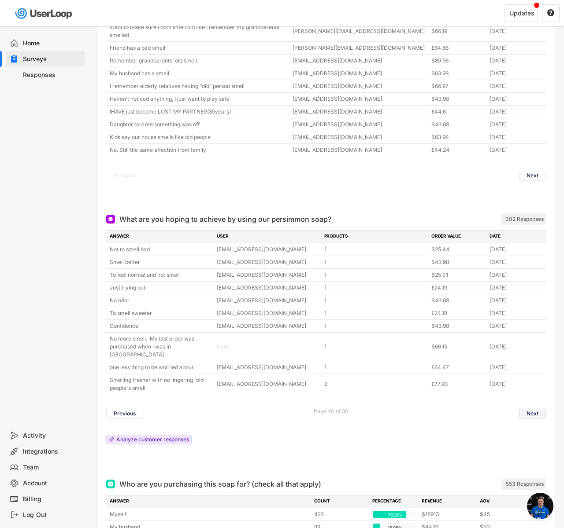
click at [530, 409] on button "Next" at bounding box center [532, 414] width 27 height 10
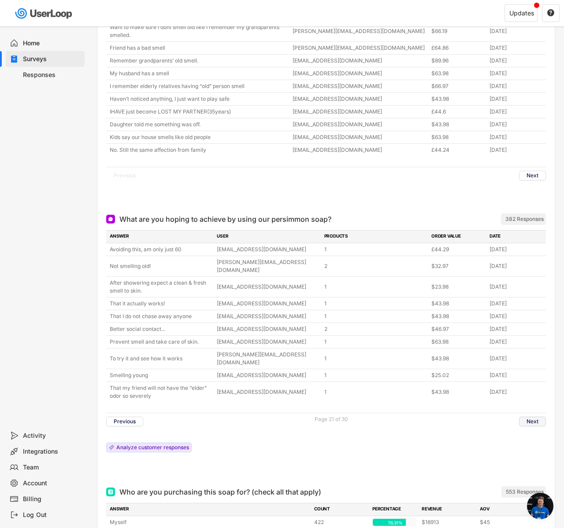
click at [529, 417] on button "Next" at bounding box center [532, 422] width 27 height 10
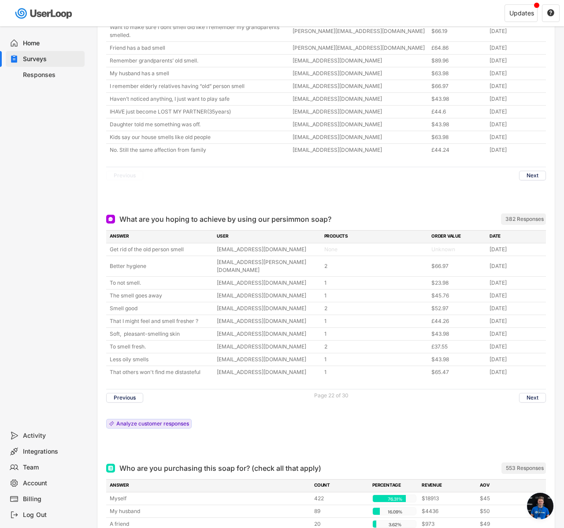
click at [529, 389] on div "ANSWER USER PRODUCTS ORDER VALUE DATE Get rid of the old person smell [EMAIL_AD…" at bounding box center [325, 331] width 439 height 203
click at [527, 393] on button "Next" at bounding box center [532, 398] width 27 height 10
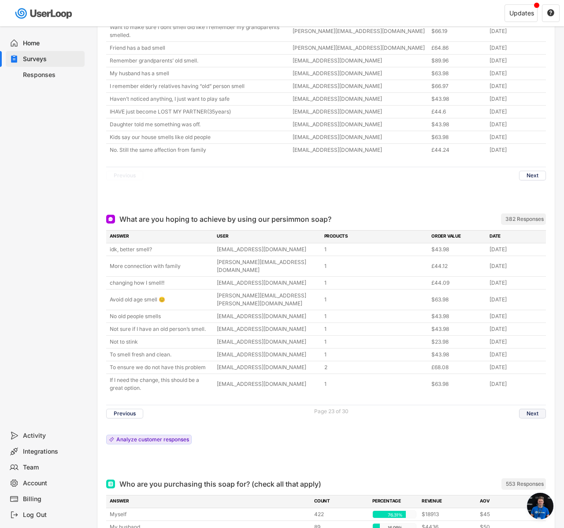
click at [527, 409] on button "Next" at bounding box center [532, 414] width 27 height 10
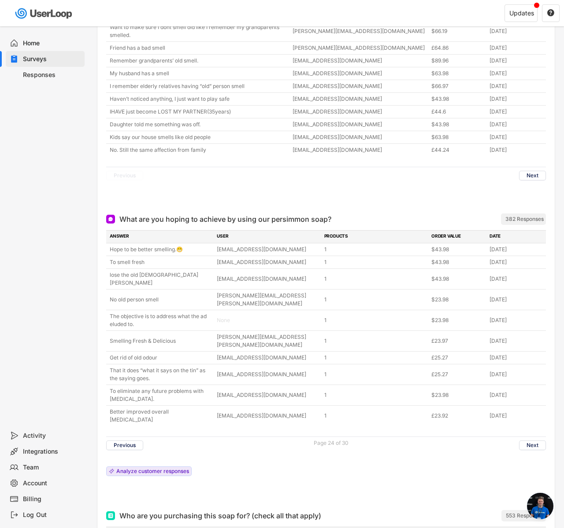
click at [527, 383] on div "ANSWER USER PRODUCTS ORDER VALUE DATE Hope to be better smelling.😁 [EMAIL_ADDRE…" at bounding box center [325, 355] width 439 height 250
click at [529, 437] on div "Previous Page 24 of 30 Next" at bounding box center [325, 445] width 439 height 17
click at [529, 441] on button "Next" at bounding box center [532, 446] width 27 height 10
click at [528, 394] on div "ANSWER USER PRODUCTS ORDER VALUE DATE Hope to be better smelling.😁 [EMAIL_ADDRE…" at bounding box center [325, 355] width 439 height 250
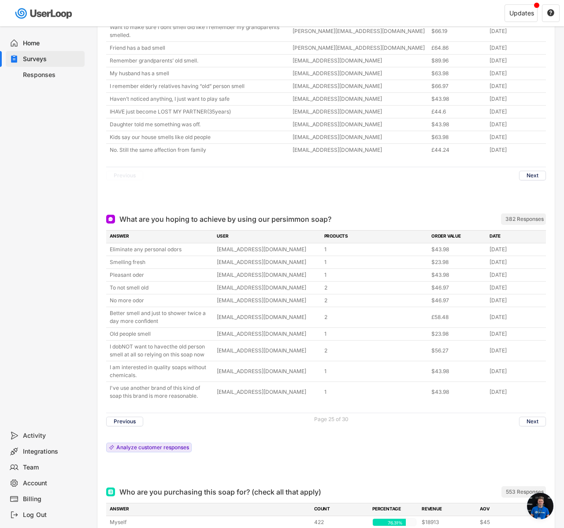
click at [528, 413] on div "Previous Page 25 of 30 Next" at bounding box center [325, 421] width 439 height 17
click at [534, 413] on div "Previous Page 25 of 30 Next" at bounding box center [325, 421] width 439 height 17
click at [530, 417] on button "Next" at bounding box center [532, 422] width 27 height 10
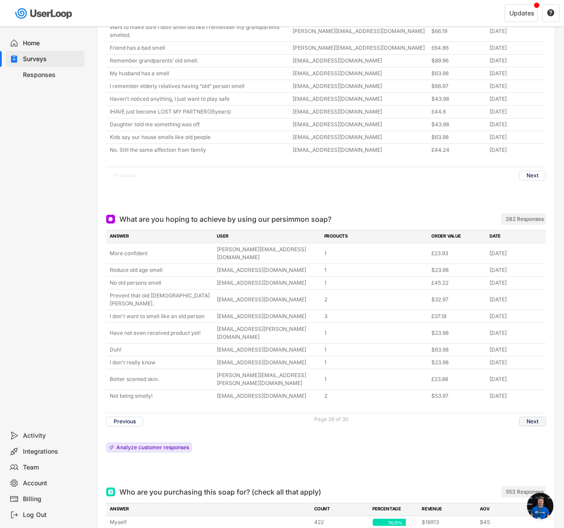
click at [527, 417] on button "Next" at bounding box center [532, 422] width 27 height 10
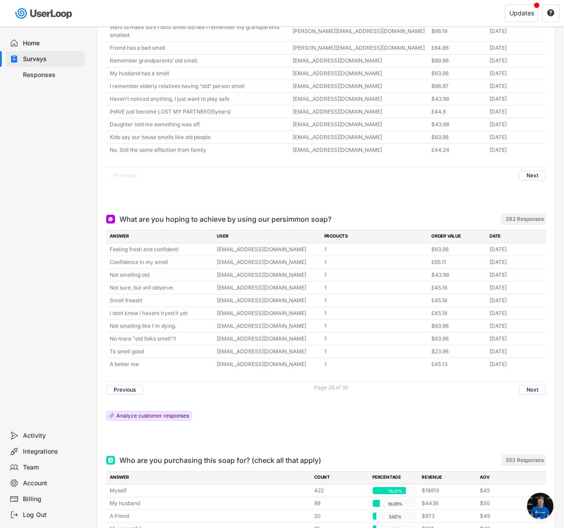
click at [531, 395] on div "ANSWER USER PRODUCTS ORDER VALUE DATE Feeling fresh and confident! [EMAIL_ADDRE…" at bounding box center [325, 327] width 439 height 195
click at [534, 389] on div "ANSWER USER PRODUCTS ORDER VALUE DATE Feeling fresh and confident! [EMAIL_ADDRE…" at bounding box center [325, 327] width 439 height 195
click at [535, 385] on button "Next" at bounding box center [532, 390] width 27 height 10
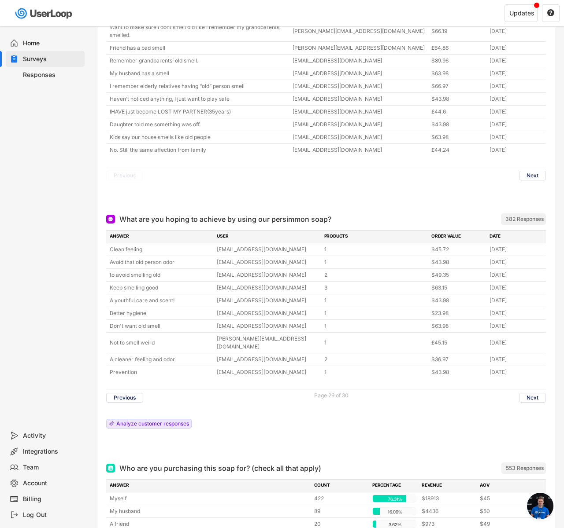
click at [525, 393] on button "Next" at bounding box center [532, 398] width 27 height 10
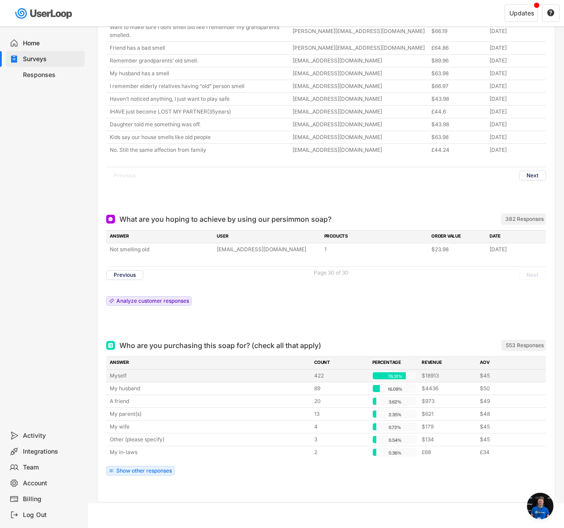
scroll to position [723, 0]
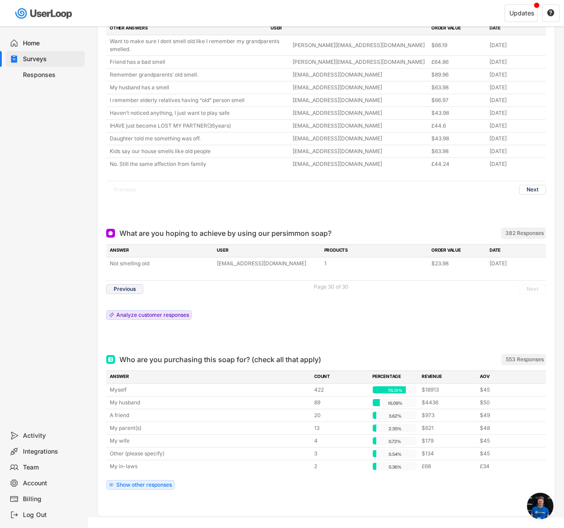
click at [132, 284] on button "Previous" at bounding box center [124, 289] width 37 height 10
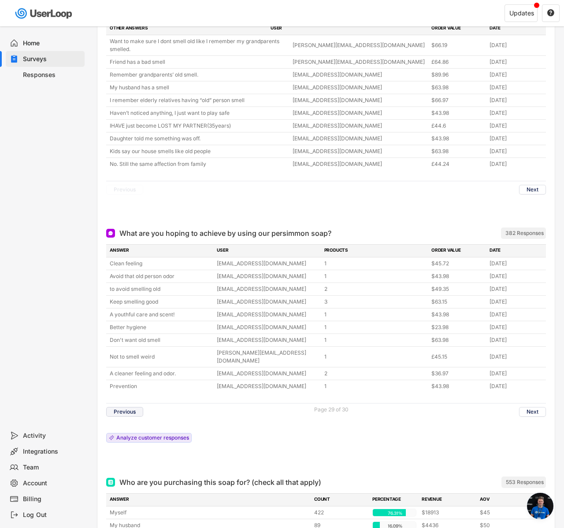
click at [135, 407] on button "Previous" at bounding box center [124, 412] width 37 height 10
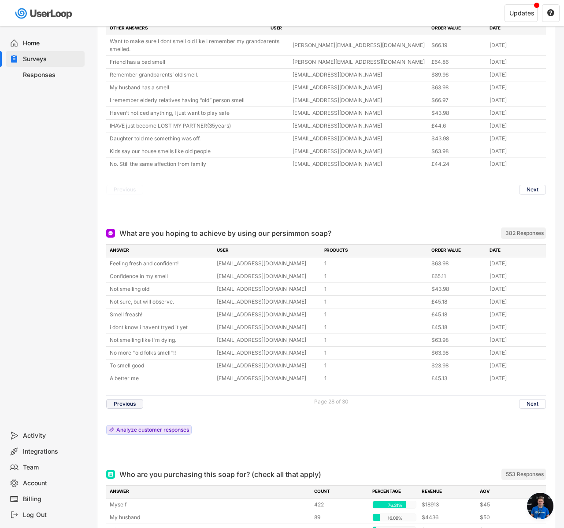
click at [133, 399] on button "Previous" at bounding box center [124, 404] width 37 height 10
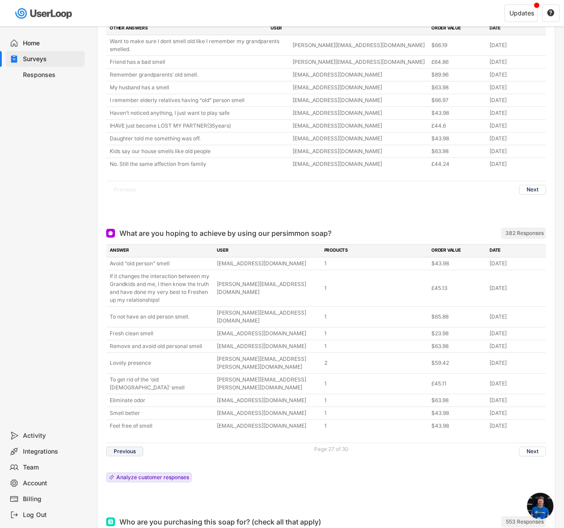
click at [139, 447] on button "Previous" at bounding box center [124, 452] width 37 height 10
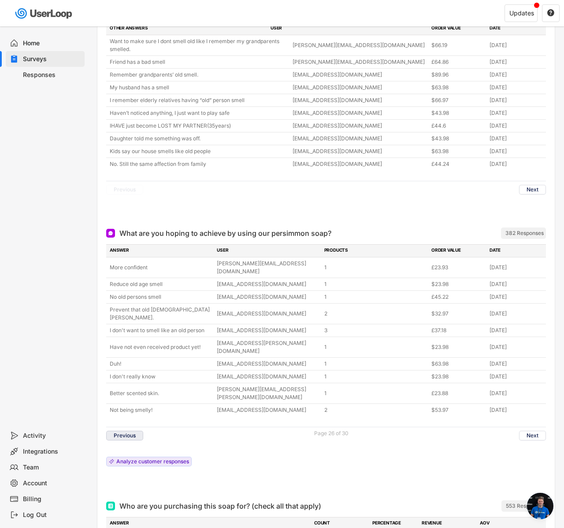
click at [124, 431] on button "Previous" at bounding box center [124, 436] width 37 height 10
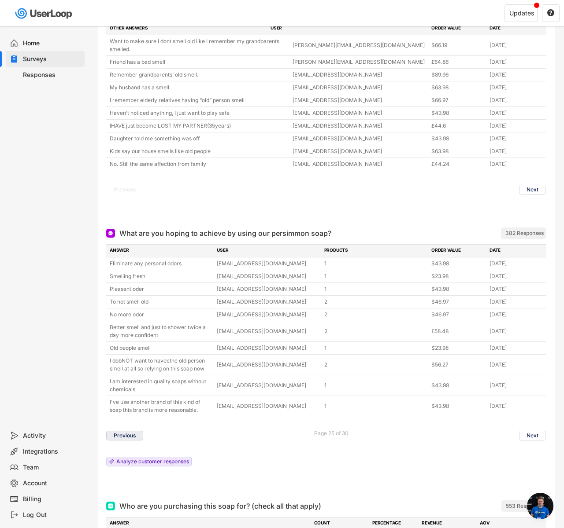
click at [117, 431] on button "Previous" at bounding box center [124, 436] width 37 height 10
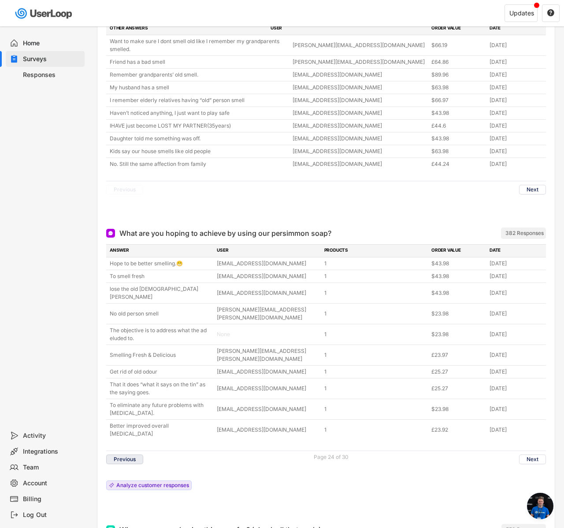
click at [123, 455] on button "Previous" at bounding box center [124, 460] width 37 height 10
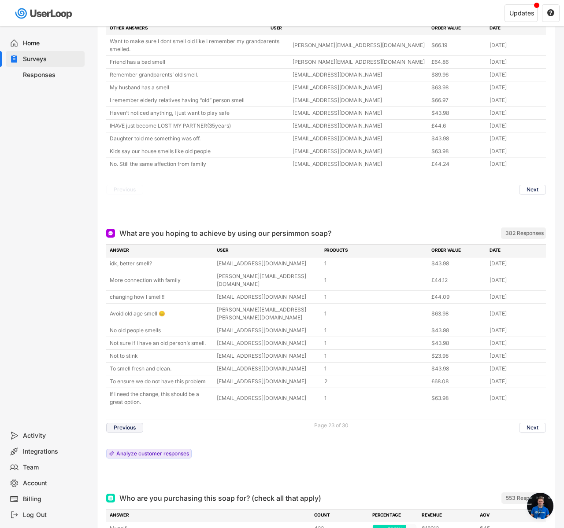
click at [129, 423] on button "Previous" at bounding box center [124, 428] width 37 height 10
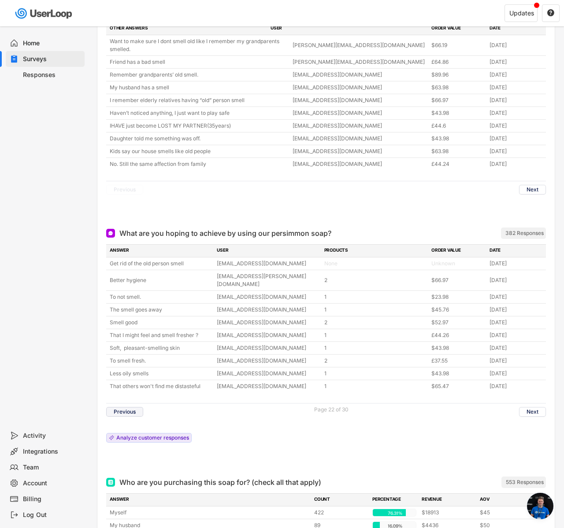
click at [133, 407] on button "Previous" at bounding box center [124, 412] width 37 height 10
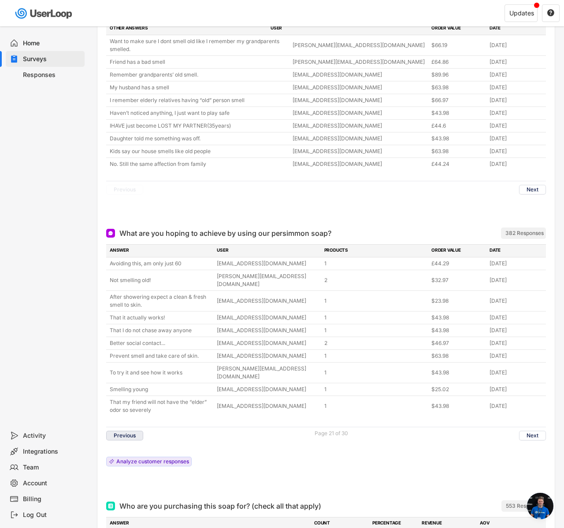
click at [134, 431] on button "Previous" at bounding box center [124, 436] width 37 height 10
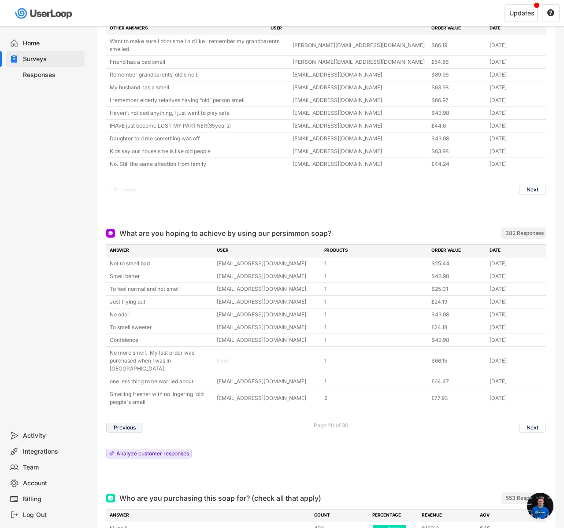
click at [131, 423] on button "Previous" at bounding box center [124, 428] width 37 height 10
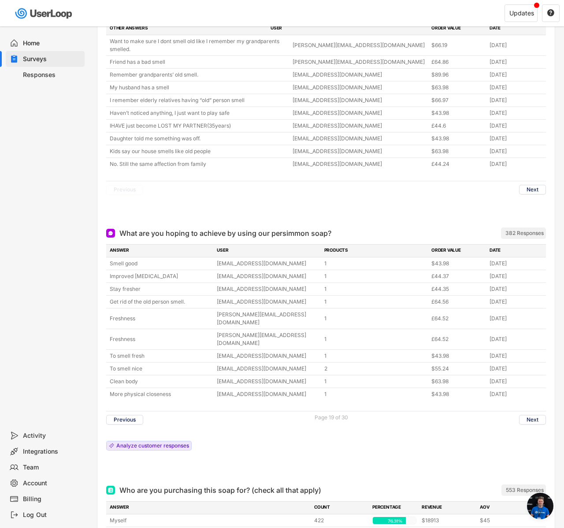
click at [131, 411] on div "Previous Page 19 of 30 Next" at bounding box center [325, 419] width 439 height 17
click at [130, 415] on button "Previous" at bounding box center [124, 420] width 37 height 10
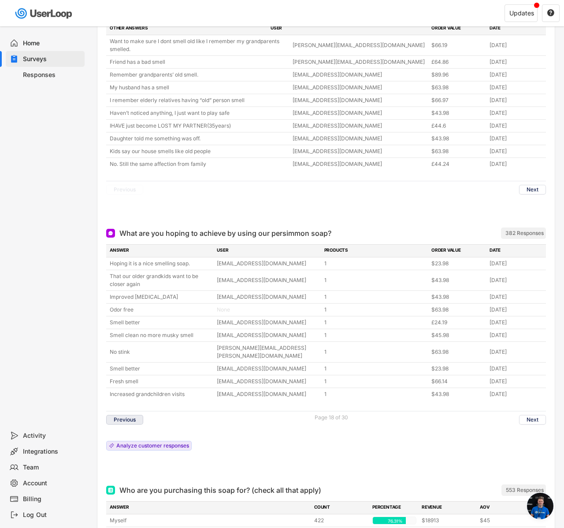
click at [130, 415] on button "Previous" at bounding box center [124, 420] width 37 height 10
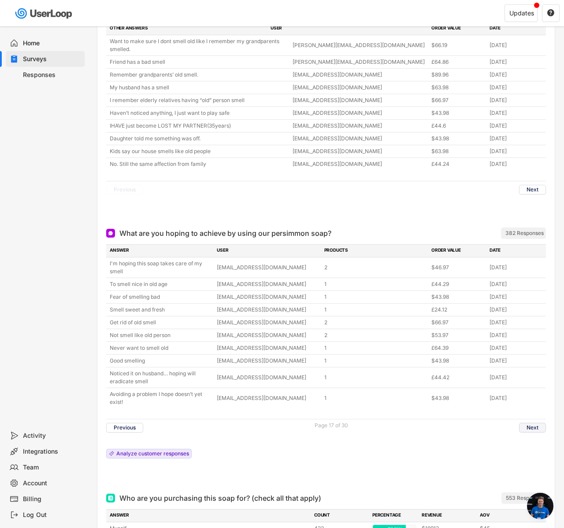
click at [534, 423] on button "Next" at bounding box center [532, 428] width 27 height 10
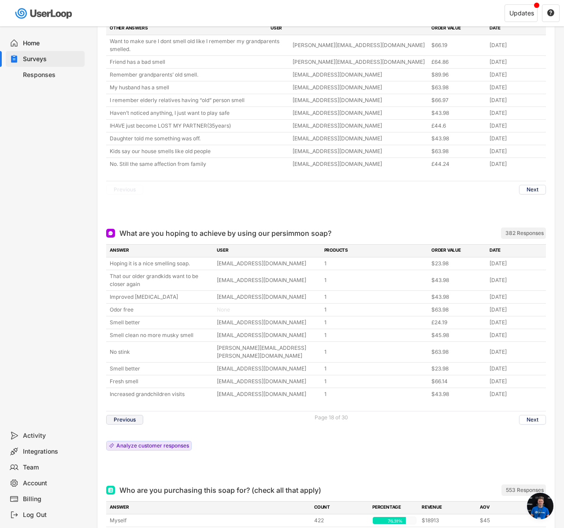
click at [126, 415] on button "Previous" at bounding box center [124, 420] width 37 height 10
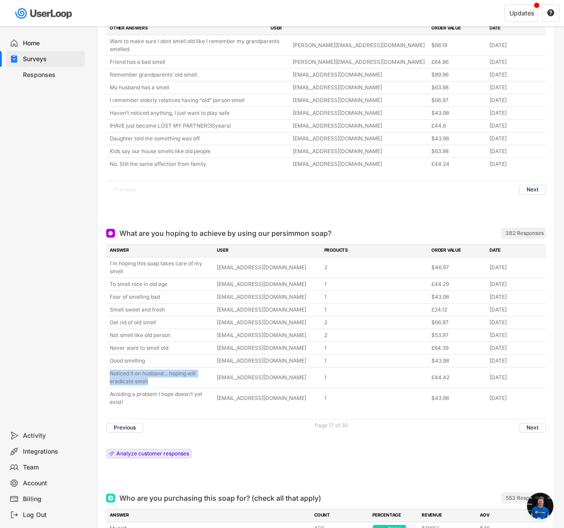
copy div "Noticed it on husband… hoping will eradicate smell"
drag, startPoint x: 160, startPoint y: 369, endPoint x: 97, endPoint y: 356, distance: 64.2
click at [97, 356] on div "What's Your Age? 508 Responses ANSWER COUNT PERCENTAGE REVENUE AOV 75-79 130 26…" at bounding box center [326, 37] width 458 height 1238
click at [130, 423] on button "Previous" at bounding box center [124, 428] width 37 height 10
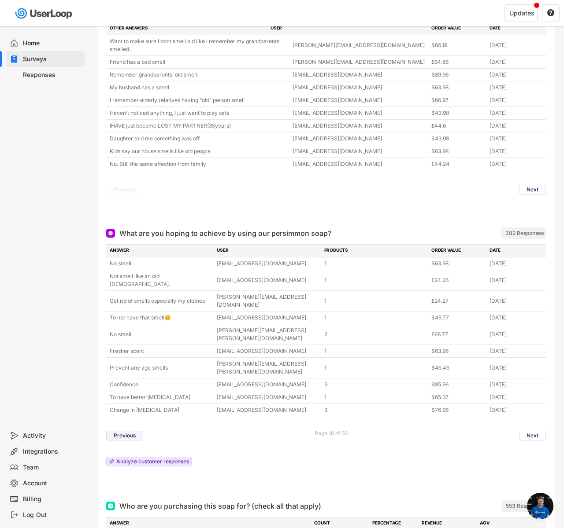
click at [134, 431] on button "Previous" at bounding box center [124, 436] width 37 height 10
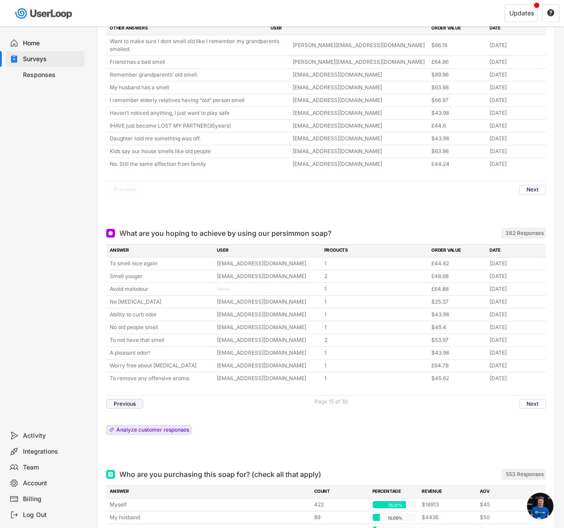
click at [134, 399] on button "Previous" at bounding box center [124, 404] width 37 height 10
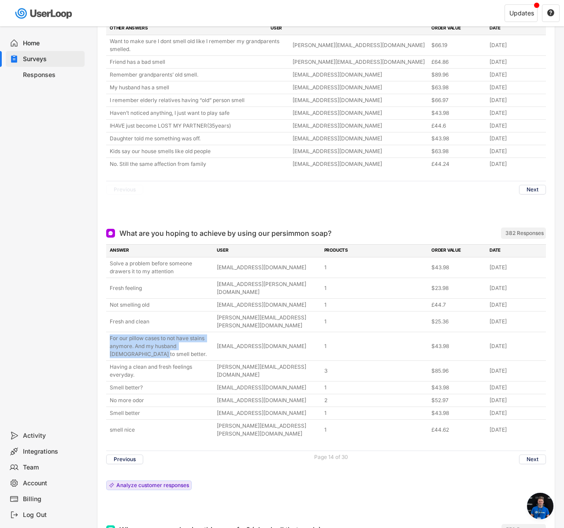
copy div "For our pillow cases to not have stains anymore. And my husband [DEMOGRAPHIC_DA…"
drag, startPoint x: 128, startPoint y: 327, endPoint x: 99, endPoint y: 307, distance: 34.9
click at [99, 307] on div "What are you hoping to achieve by using our persimmon soap? ARCHIVED 382 Respon…" at bounding box center [325, 368] width 457 height 297
click at [261, 453] on div "ANSWER USER PRODUCTS ORDER VALUE DATE Solve a problem before someone drawers it…" at bounding box center [325, 369] width 439 height 250
click at [134, 455] on button "Previous" at bounding box center [124, 460] width 37 height 10
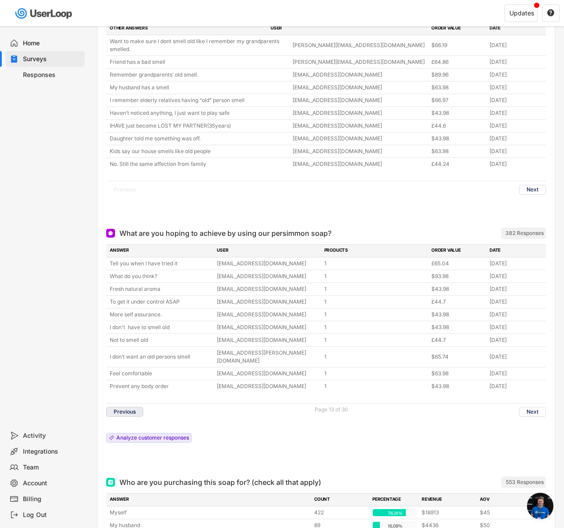
click at [136, 407] on button "Previous" at bounding box center [124, 412] width 37 height 10
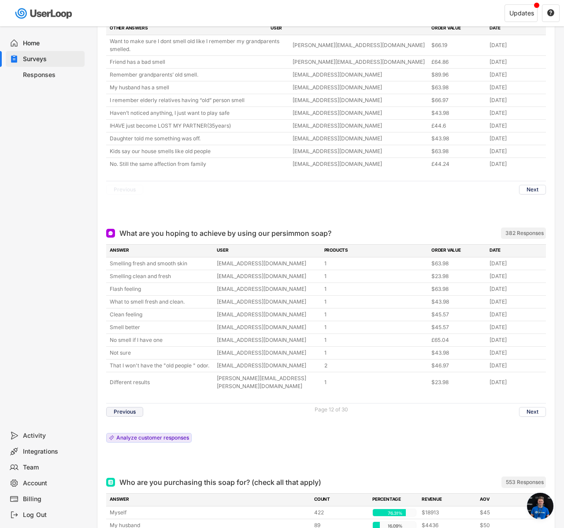
click at [136, 407] on button "Previous" at bounding box center [124, 412] width 37 height 10
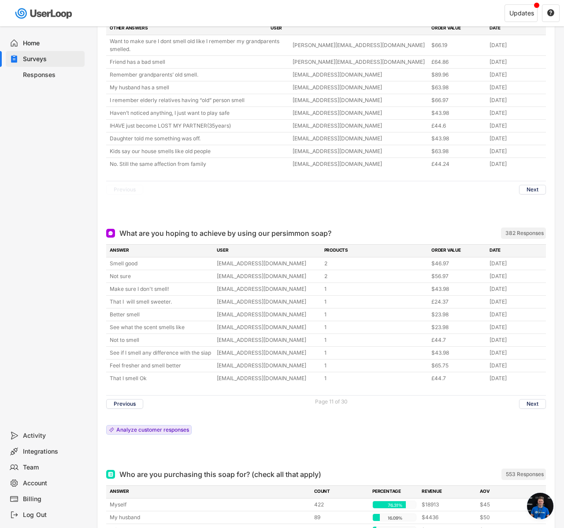
click at [134, 395] on div "Previous Page 11 of 30 Next" at bounding box center [325, 403] width 439 height 17
click at [133, 399] on button "Previous" at bounding box center [124, 404] width 37 height 10
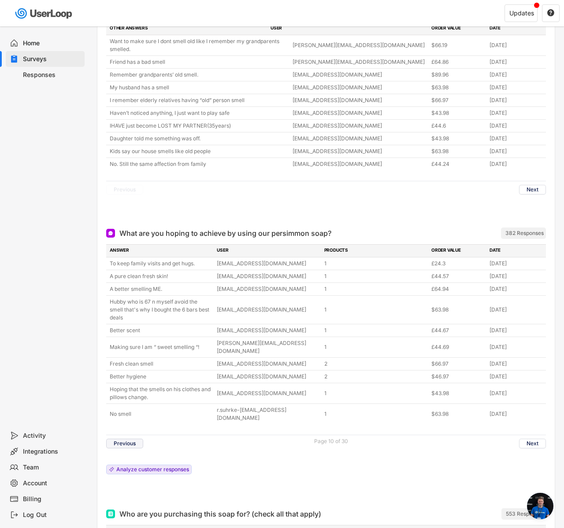
click at [114, 439] on button "Previous" at bounding box center [124, 444] width 37 height 10
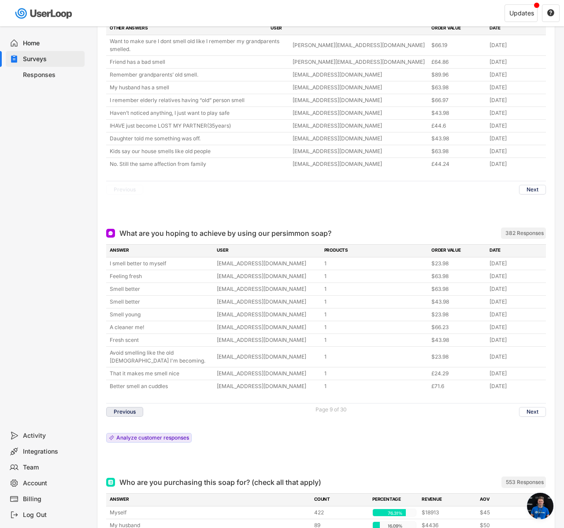
click at [122, 407] on button "Previous" at bounding box center [124, 412] width 37 height 10
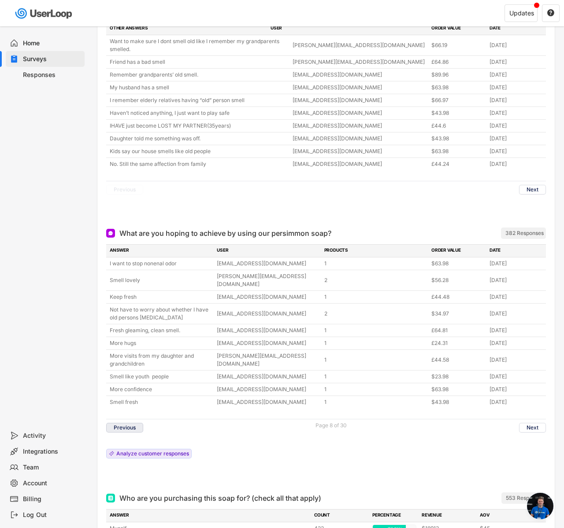
click at [121, 423] on button "Previous" at bounding box center [124, 428] width 37 height 10
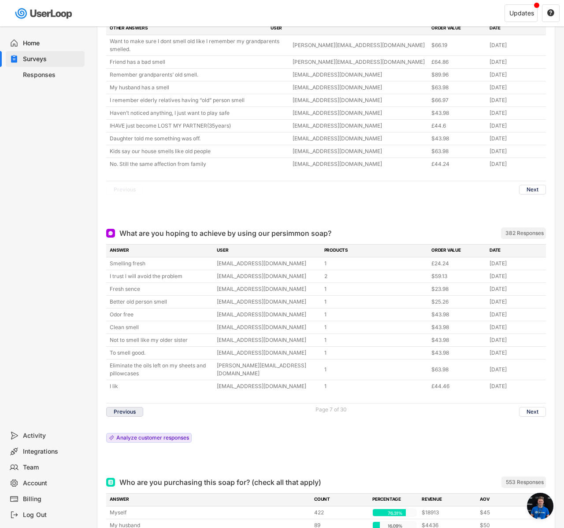
click at [122, 407] on button "Previous" at bounding box center [124, 412] width 37 height 10
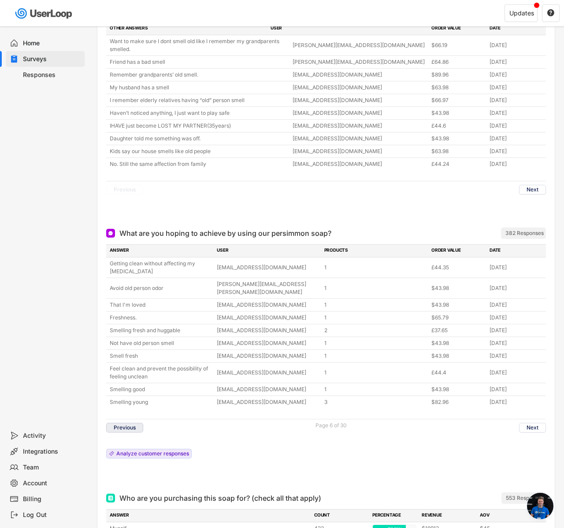
click at [122, 423] on button "Previous" at bounding box center [124, 428] width 37 height 10
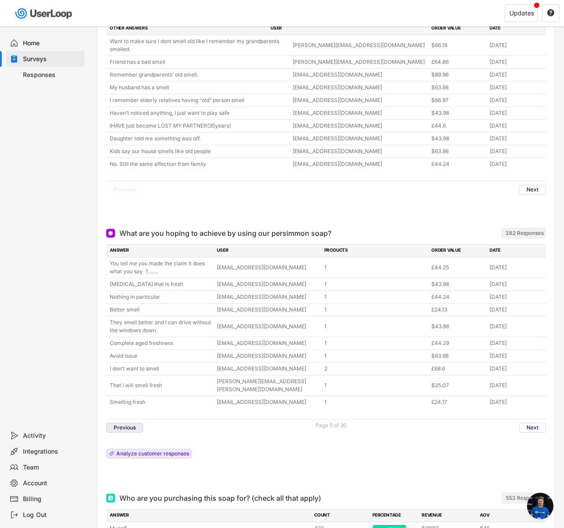
click at [123, 423] on button "Previous" at bounding box center [124, 428] width 37 height 10
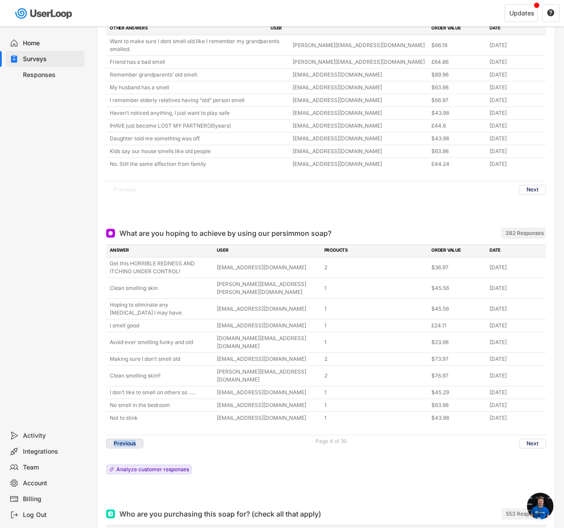
click at [158, 435] on div "Previous Page 4 of 30 Next" at bounding box center [325, 443] width 439 height 17
click at [130, 439] on button "Previous" at bounding box center [124, 444] width 37 height 10
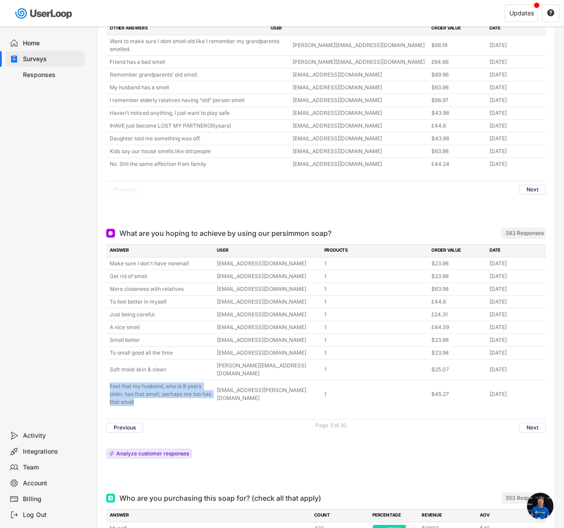
drag, startPoint x: 146, startPoint y: 379, endPoint x: 105, endPoint y: 365, distance: 43.3
click at [105, 365] on div "What are you hoping to achieve by using our persimmon soap? ARCHIVED 382 Respon…" at bounding box center [325, 352] width 457 height 265
click at [131, 423] on button "Previous" at bounding box center [124, 428] width 37 height 10
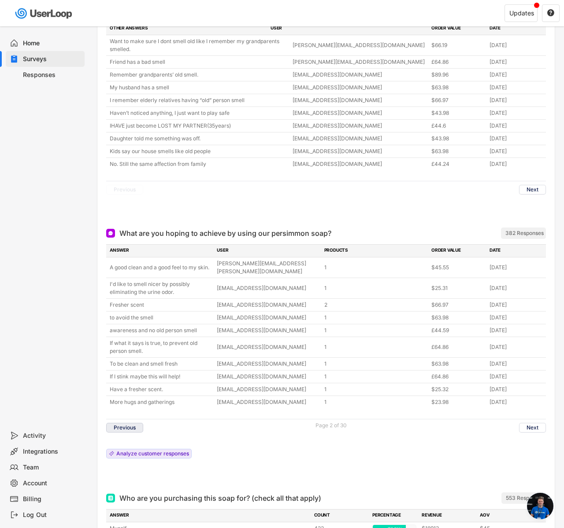
click at [131, 423] on button "Previous" at bounding box center [124, 428] width 37 height 10
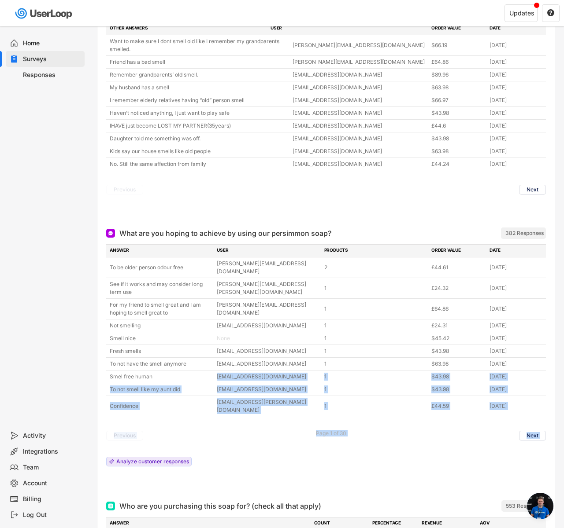
drag, startPoint x: 158, startPoint y: 354, endPoint x: 201, endPoint y: 425, distance: 82.6
click at [201, 425] on div "ANSWER USER PRODUCTS ORDER VALUE DATE To be older person odour free [PERSON_NAM…" at bounding box center [325, 357] width 439 height 227
click at [227, 438] on div "ANSWER USER PRODUCTS ORDER VALUE DATE To be older person odour free [PERSON_NAM…" at bounding box center [325, 357] width 439 height 227
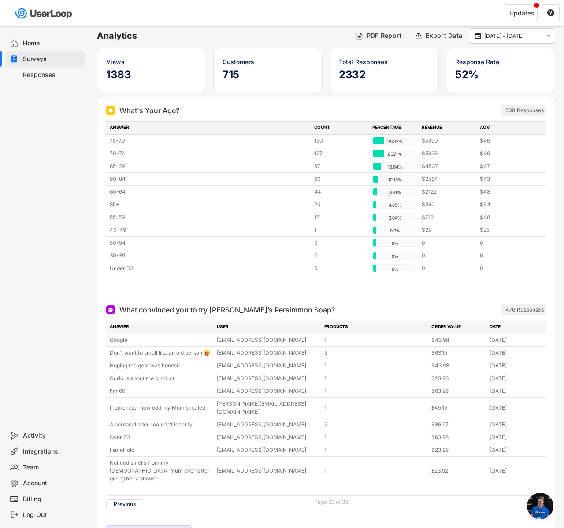
scroll to position [0, 0]
